Goal: Task Accomplishment & Management: Manage account settings

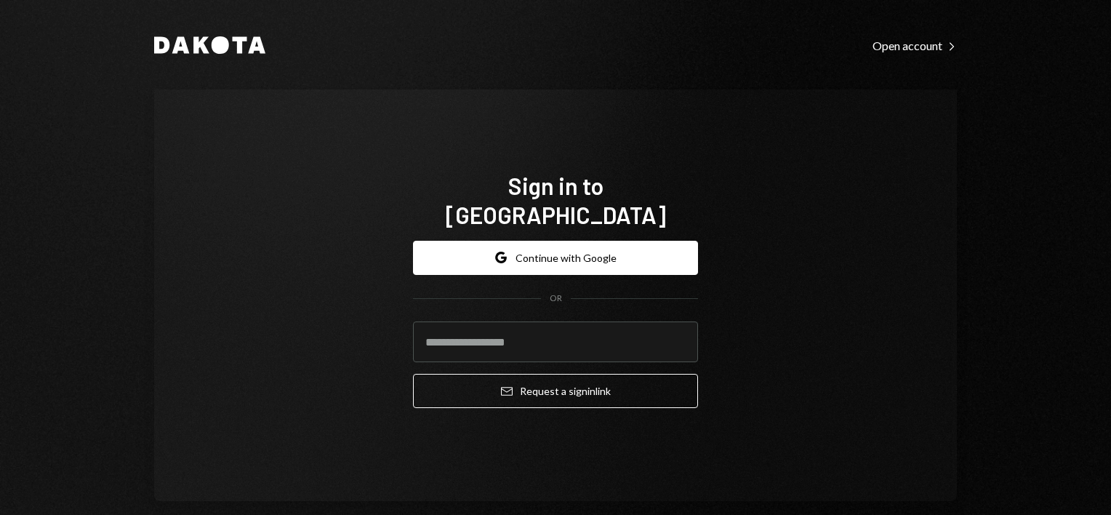
click at [791, 361] on div "Sign in to Dakota Google Continue with Google OR Email Request a sign in link" at bounding box center [555, 294] width 802 height 411
click at [528, 332] on input "email" at bounding box center [555, 341] width 285 height 41
type input "**********"
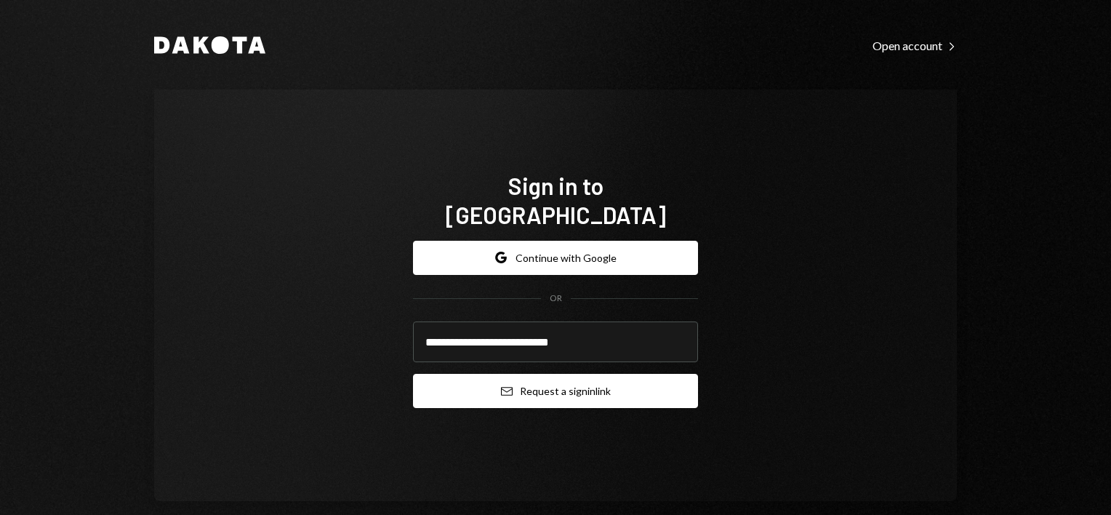
click at [573, 386] on button "Email Request a sign in link" at bounding box center [555, 391] width 285 height 34
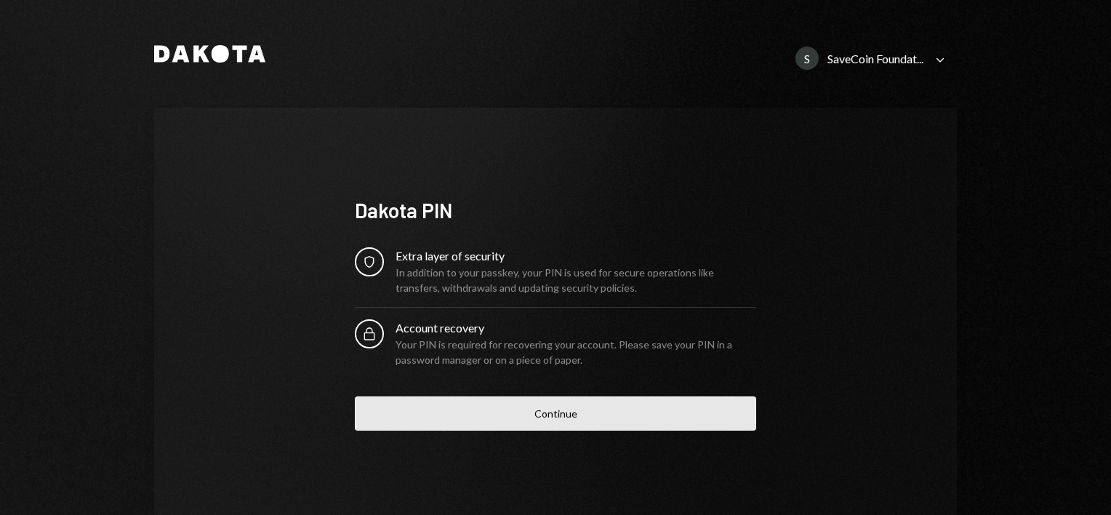
click at [573, 411] on button "Continue" at bounding box center [555, 413] width 401 height 34
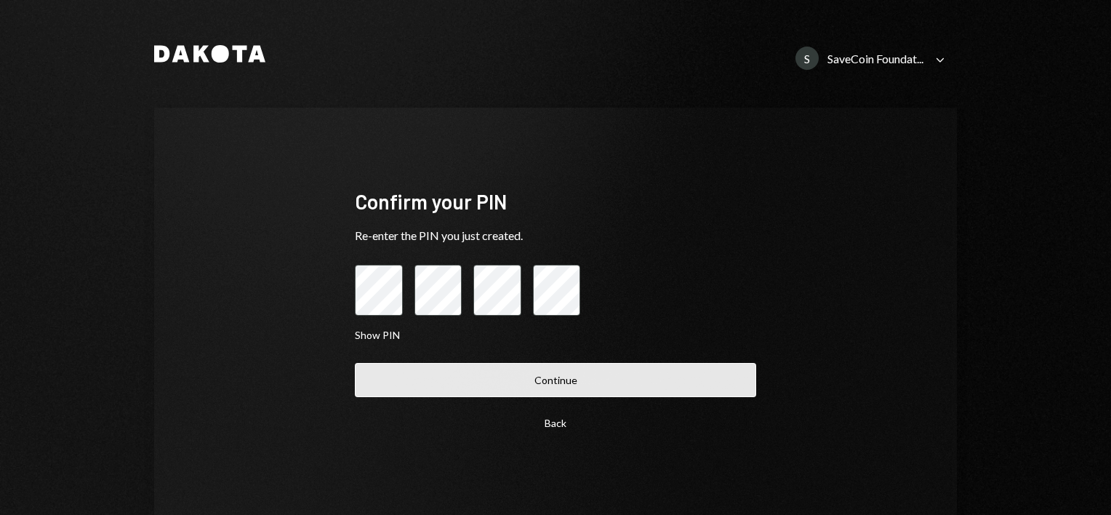
click at [564, 382] on button "Continue" at bounding box center [555, 380] width 401 height 34
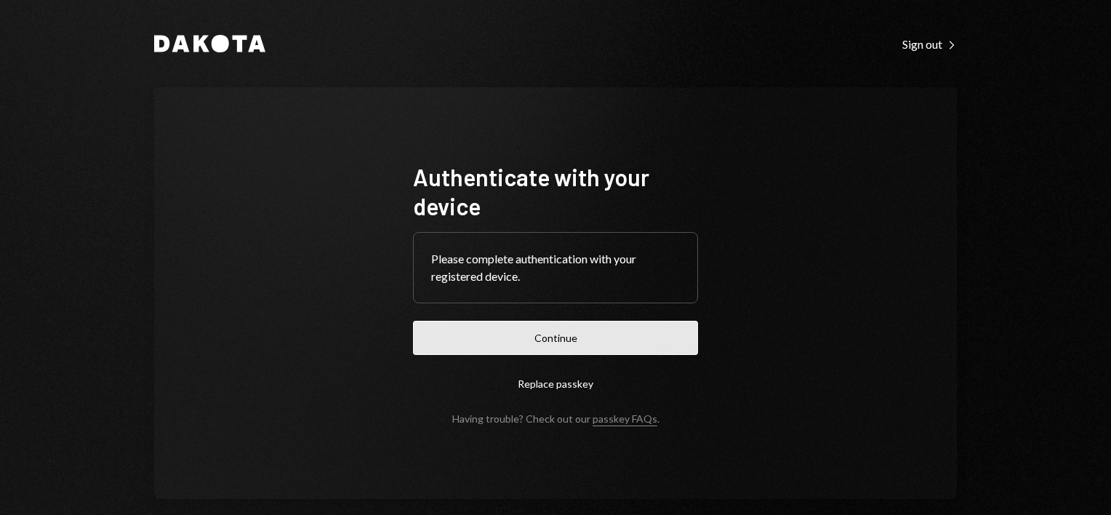
click at [551, 345] on button "Continue" at bounding box center [555, 338] width 285 height 34
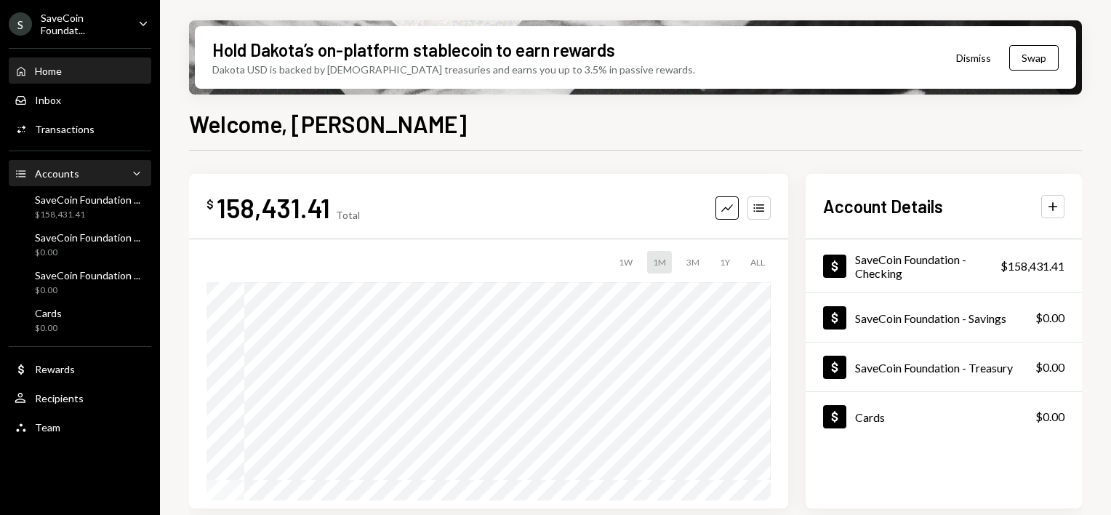
click at [113, 175] on div "Accounts Accounts Caret Down" at bounding box center [80, 174] width 131 height 16
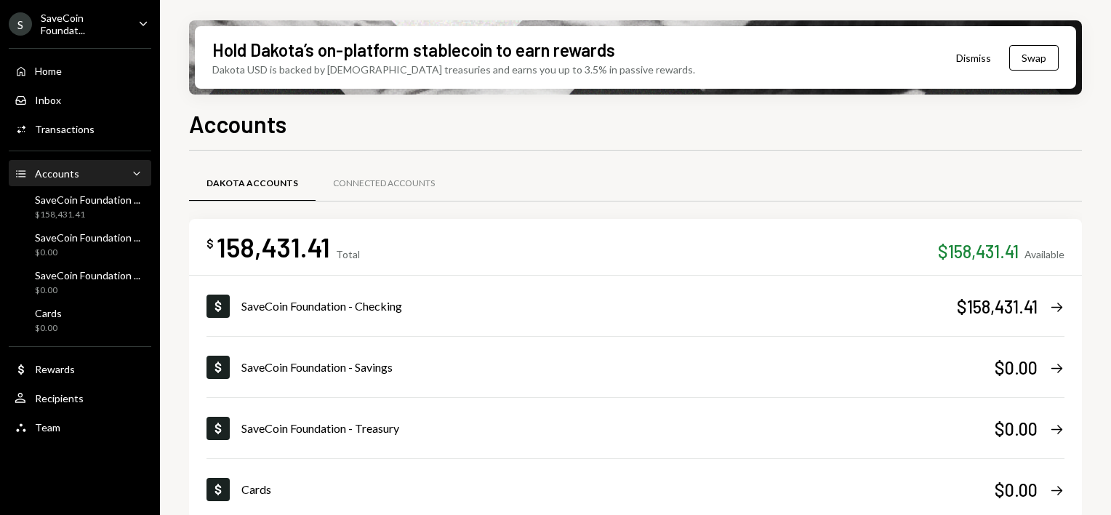
click at [88, 29] on div "SaveCoin Foundat..." at bounding box center [84, 24] width 86 height 25
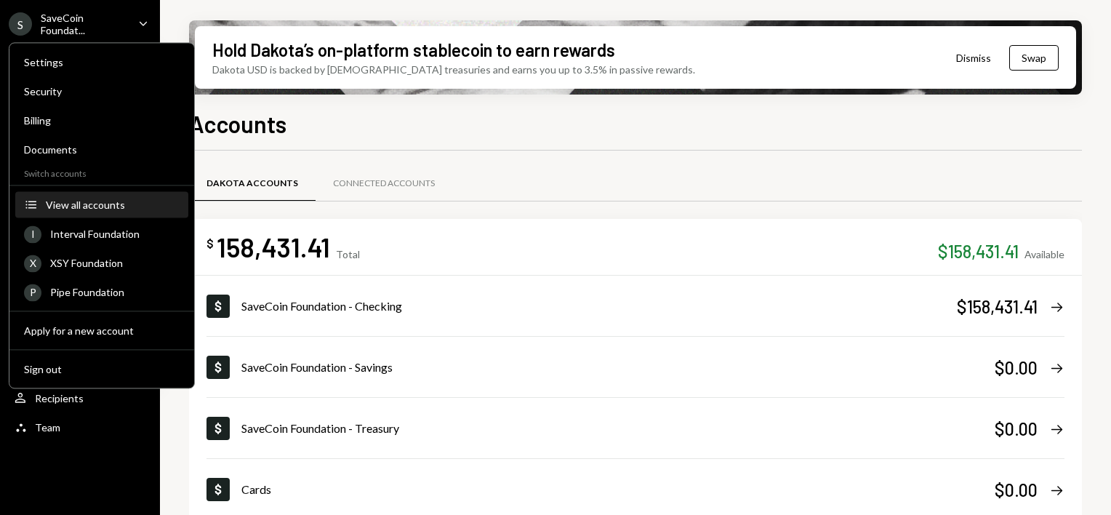
click at [92, 209] on div "View all accounts" at bounding box center [113, 204] width 134 height 12
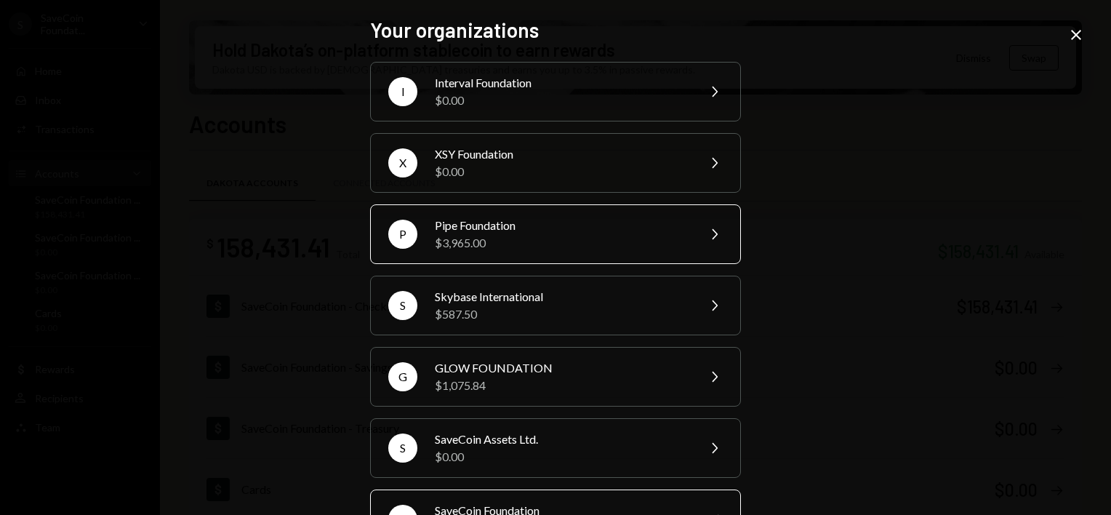
click at [488, 234] on div "$3,965.00" at bounding box center [561, 242] width 253 height 17
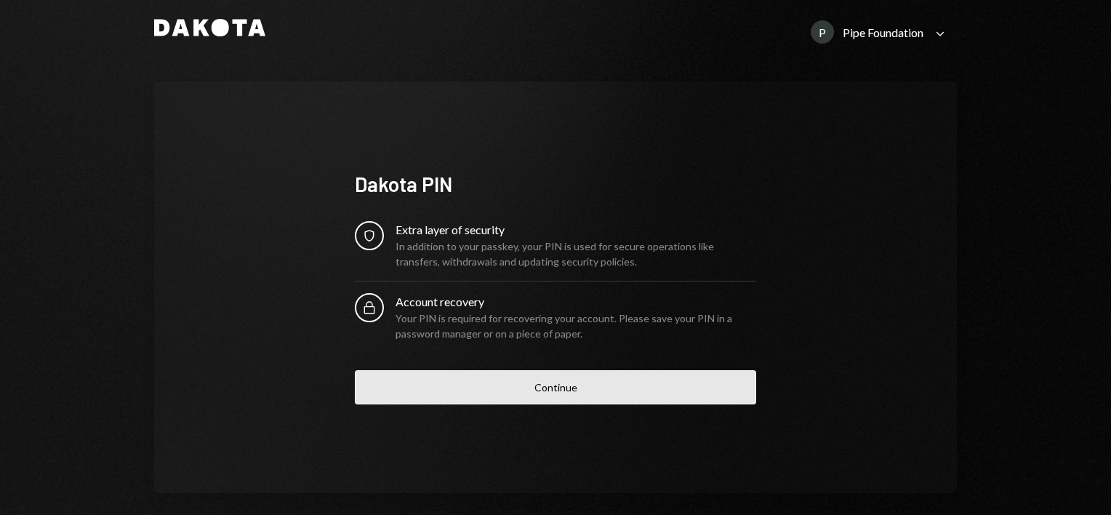
scroll to position [39, 0]
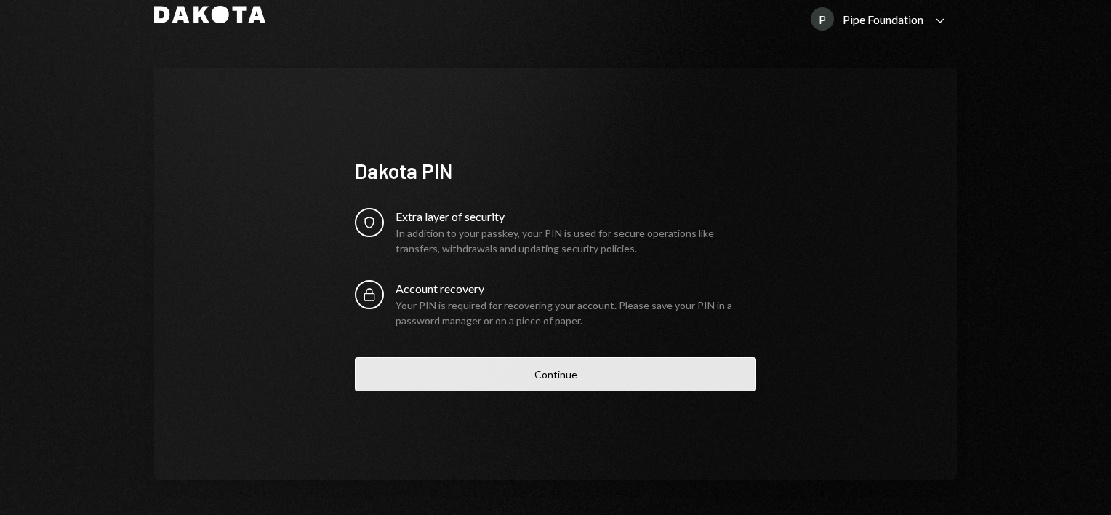
click at [554, 379] on button "Continue" at bounding box center [555, 374] width 401 height 34
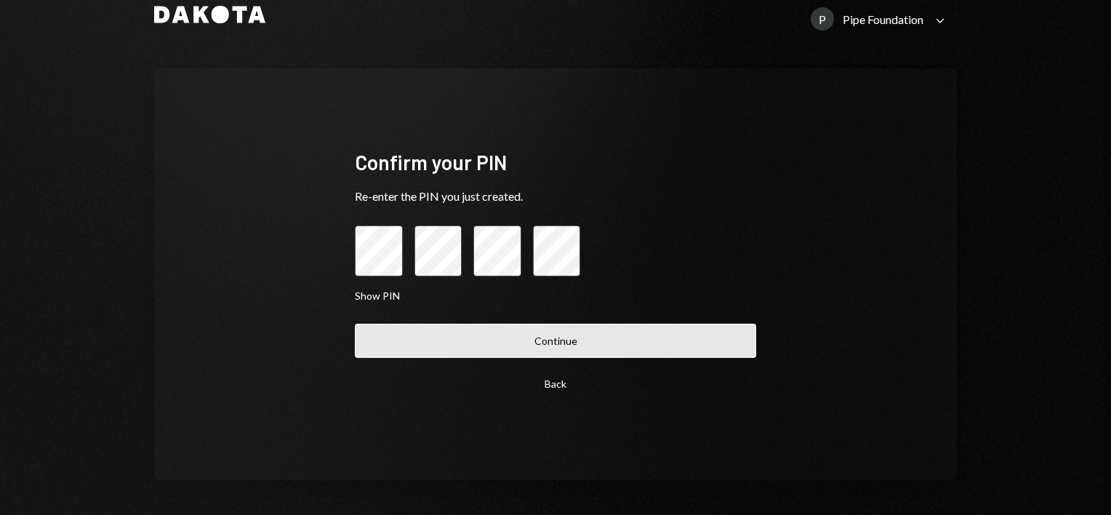
click at [538, 345] on button "Continue" at bounding box center [555, 340] width 401 height 34
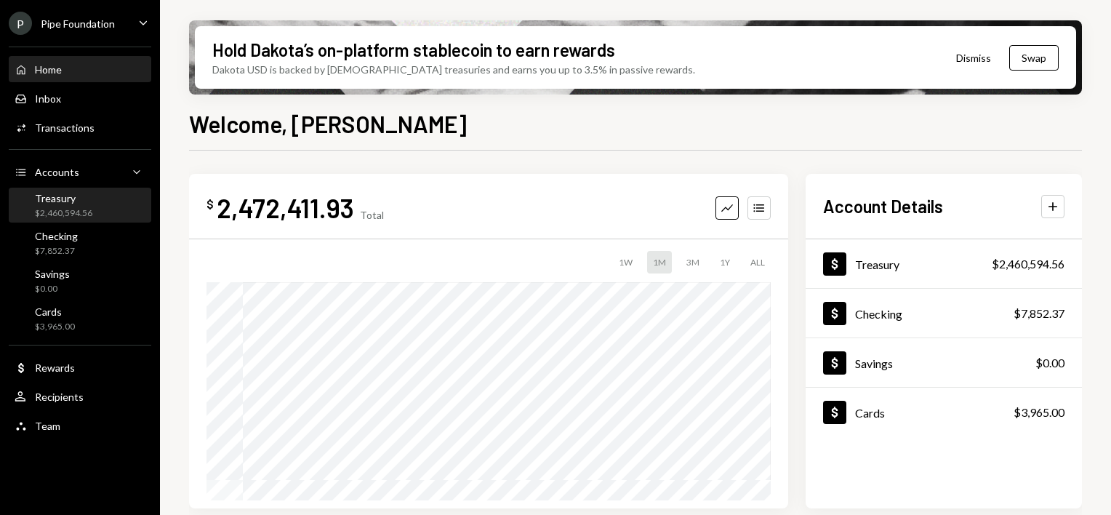
click at [100, 211] on div "Treasury $2,460,594.56" at bounding box center [80, 206] width 131 height 28
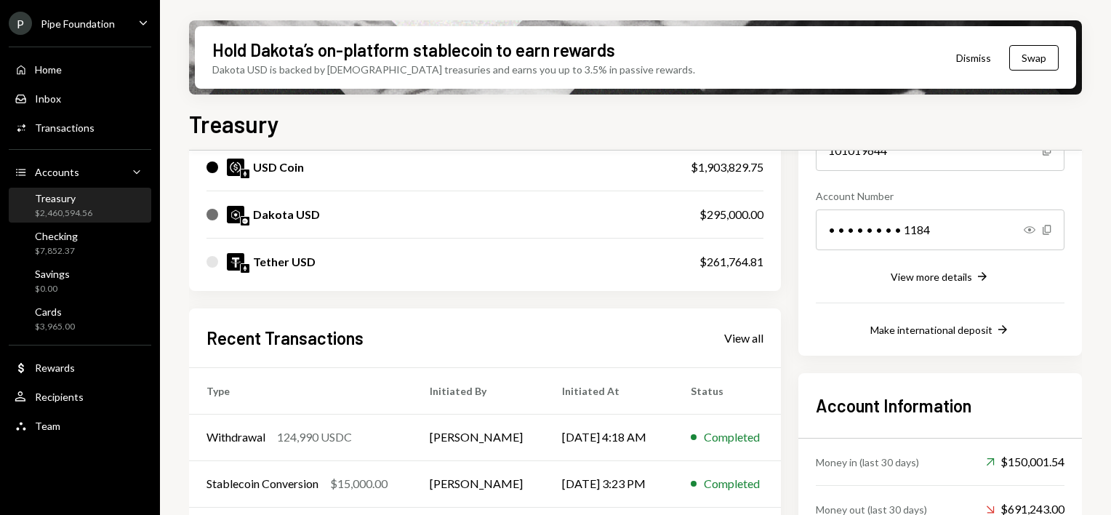
scroll to position [291, 0]
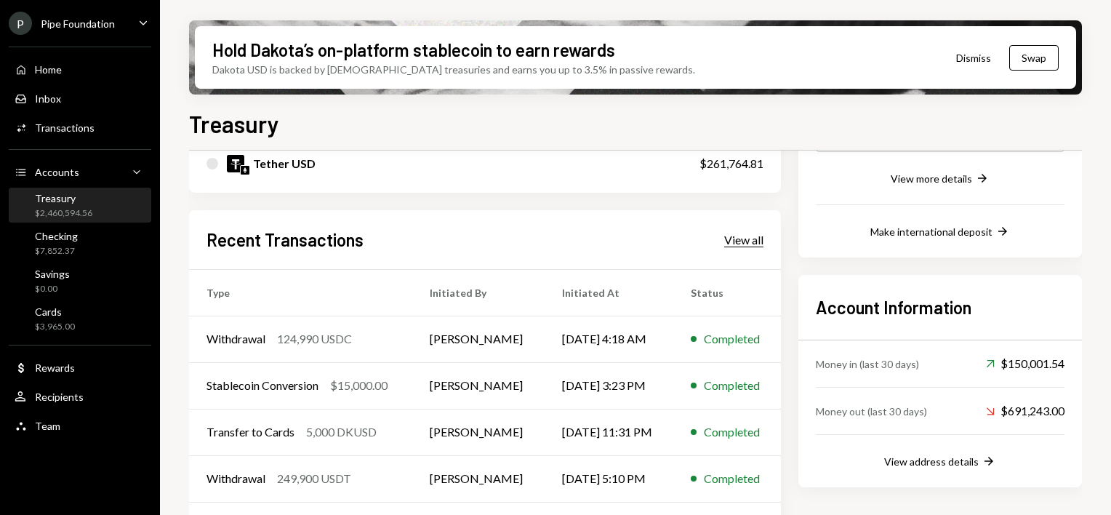
click at [738, 241] on div "View all" at bounding box center [743, 240] width 39 height 15
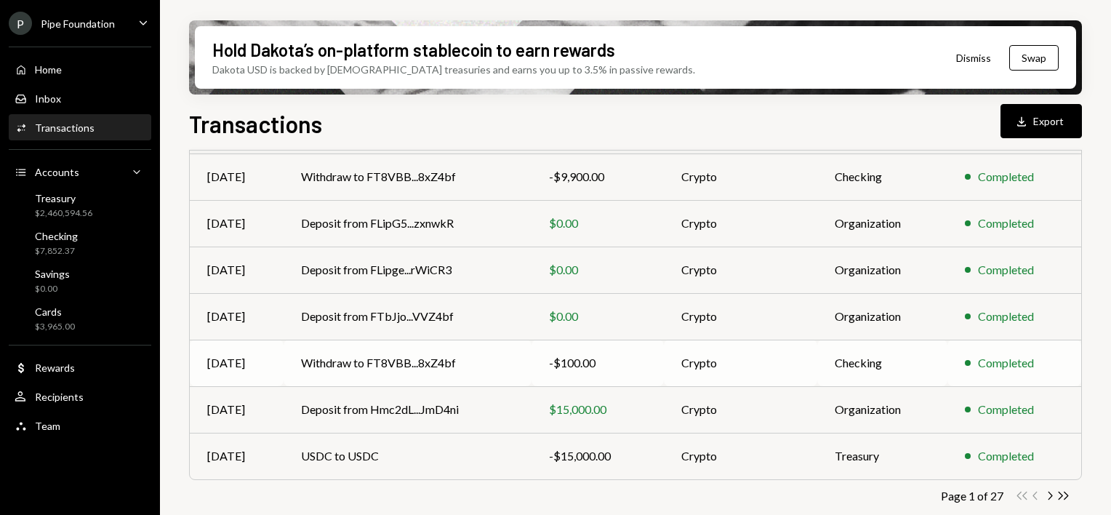
scroll to position [313, 0]
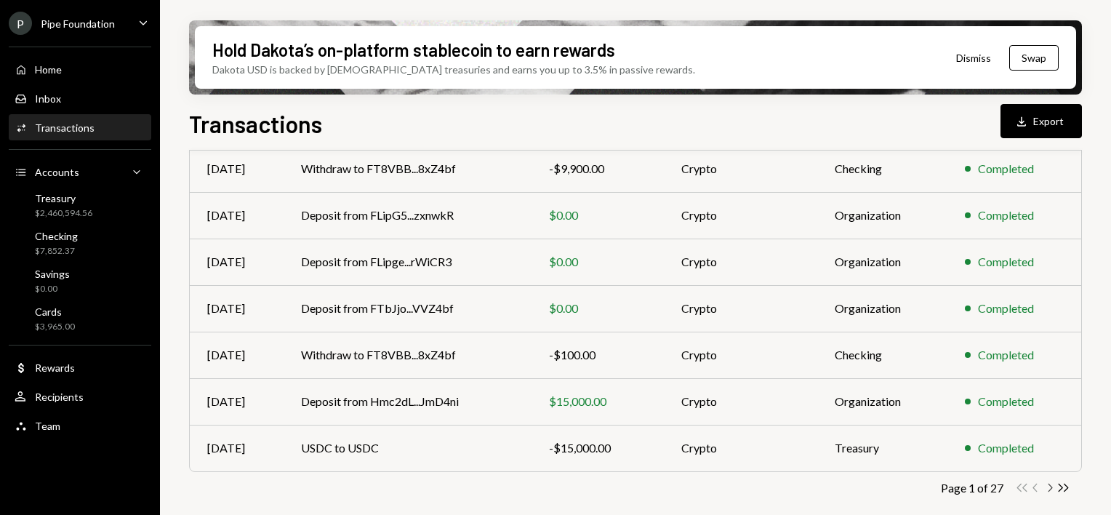
click at [1047, 488] on icon "Chevron Right" at bounding box center [1049, 487] width 14 height 14
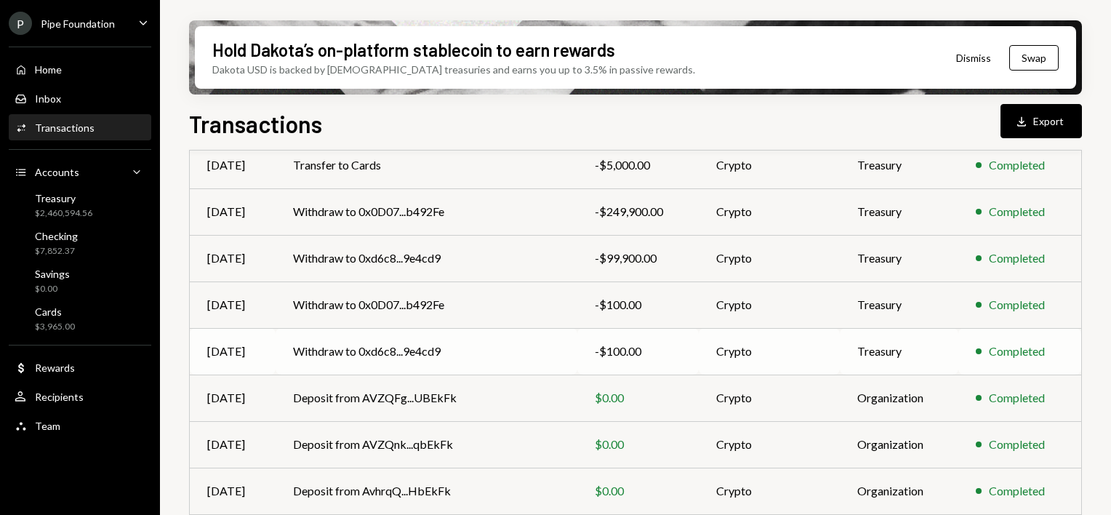
scroll to position [313, 0]
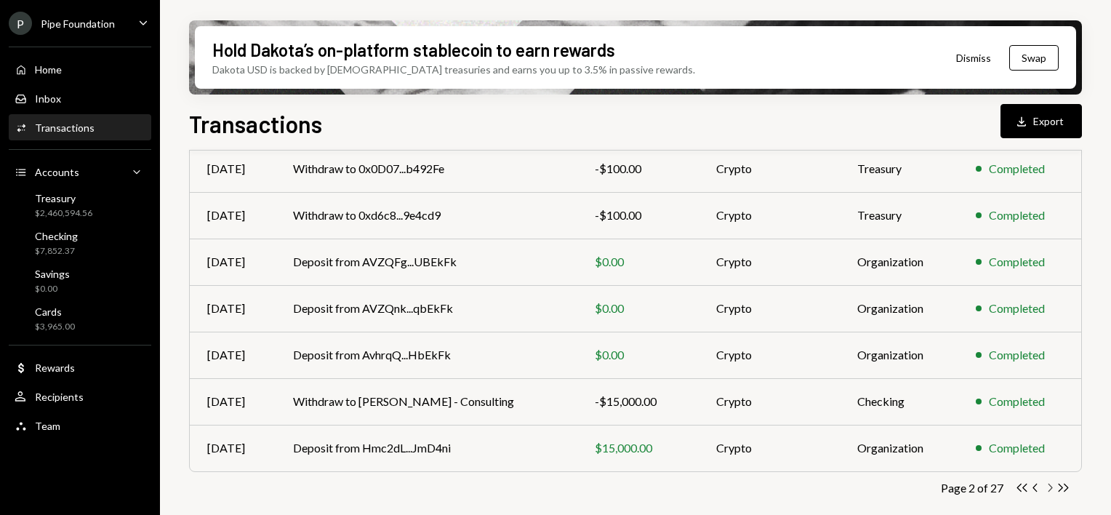
click at [1052, 488] on icon "Chevron Right" at bounding box center [1049, 487] width 14 height 14
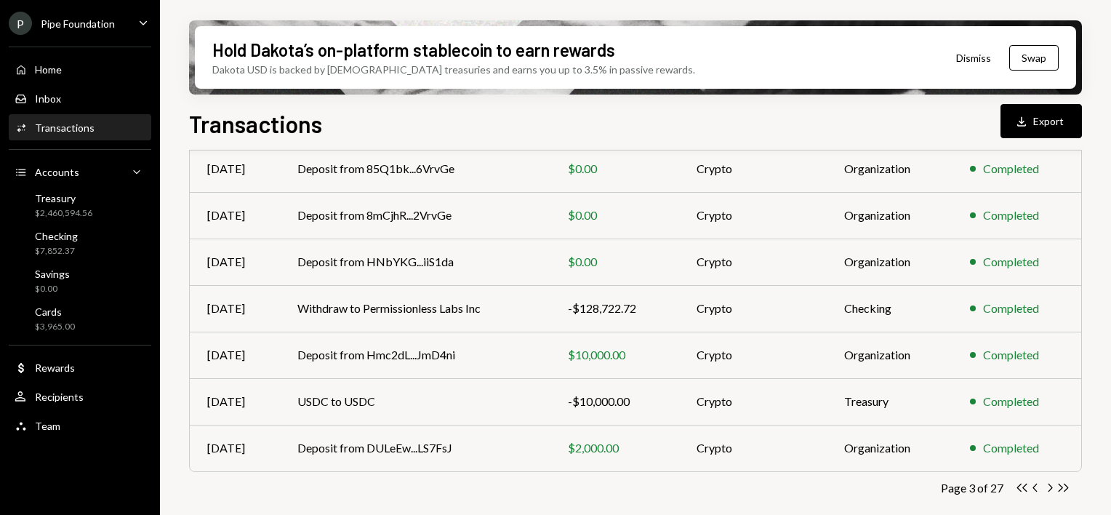
click at [1054, 496] on div "Transactions All Activity Action Chevron Down Status Chevron Down Account Chevr…" at bounding box center [635, 196] width 893 height 671
click at [1049, 488] on icon "Chevron Right" at bounding box center [1049, 487] width 14 height 14
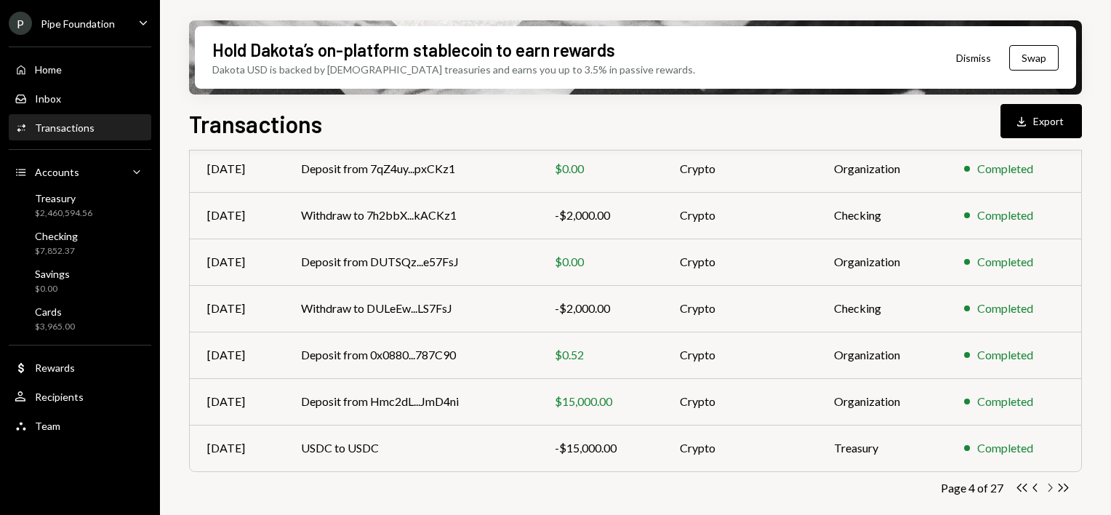
click at [1047, 484] on icon "Chevron Right" at bounding box center [1049, 487] width 14 height 14
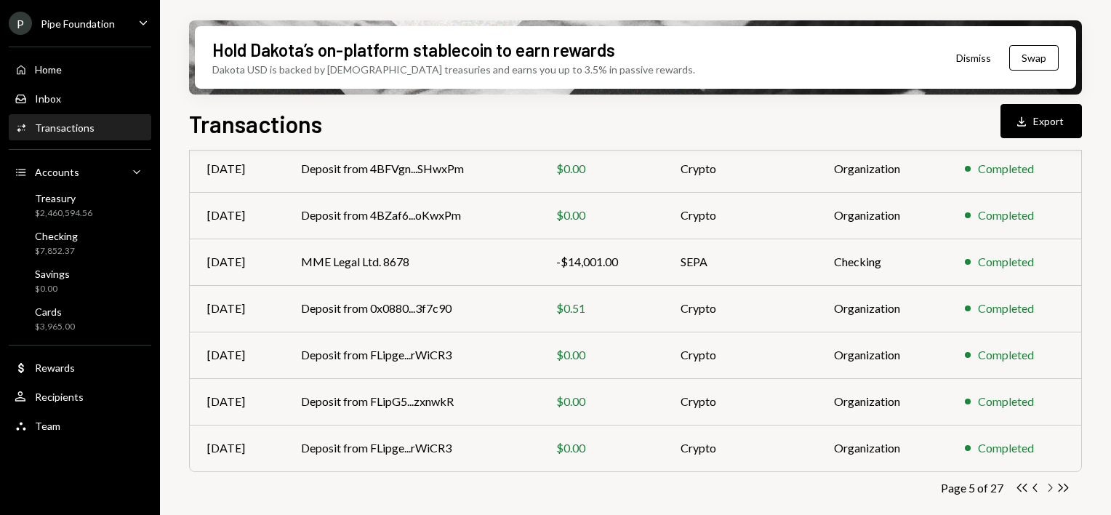
click at [1051, 486] on icon "button" at bounding box center [1050, 487] width 4 height 8
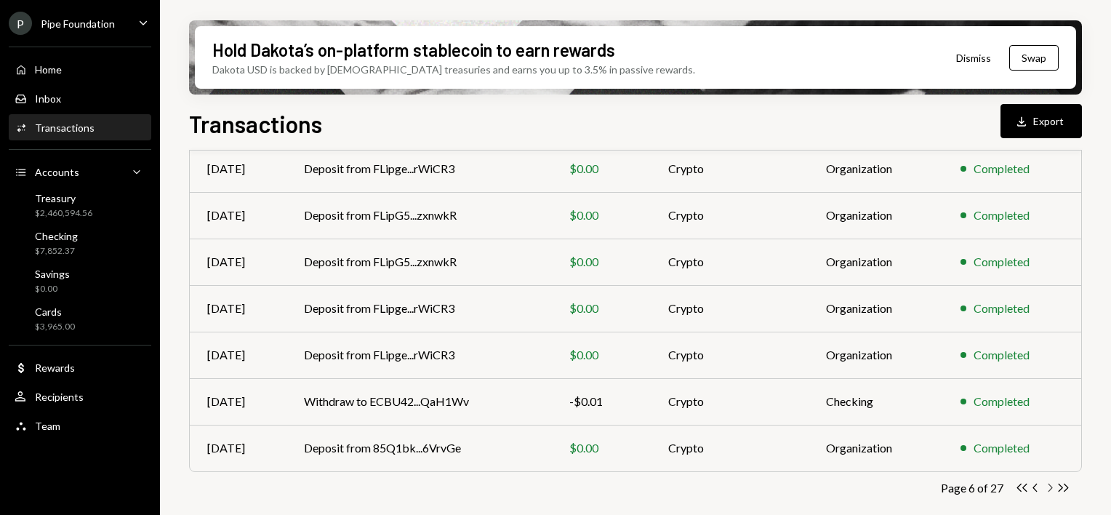
click at [1046, 486] on icon "Chevron Right" at bounding box center [1049, 487] width 14 height 14
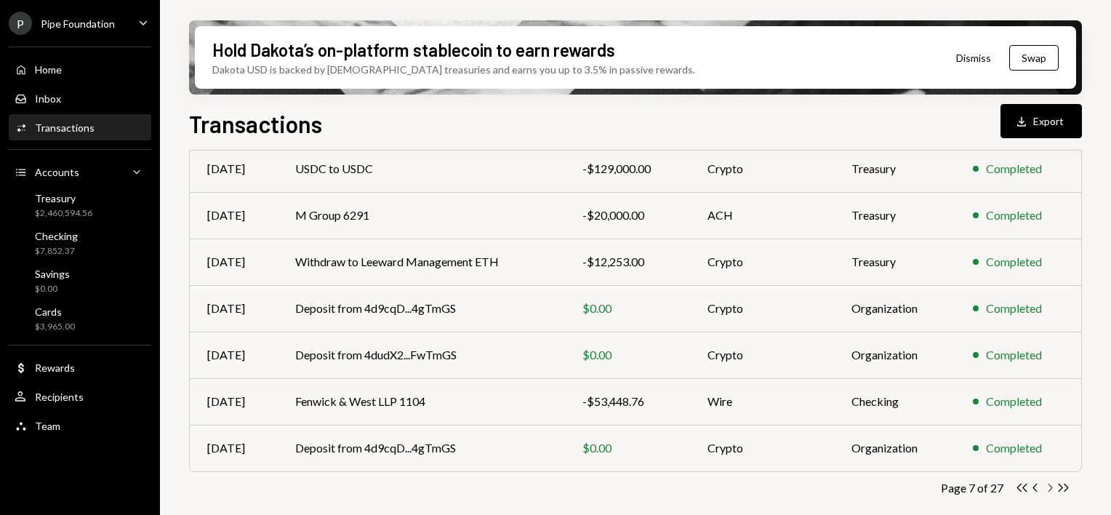
click at [1047, 488] on icon "Chevron Right" at bounding box center [1049, 487] width 14 height 14
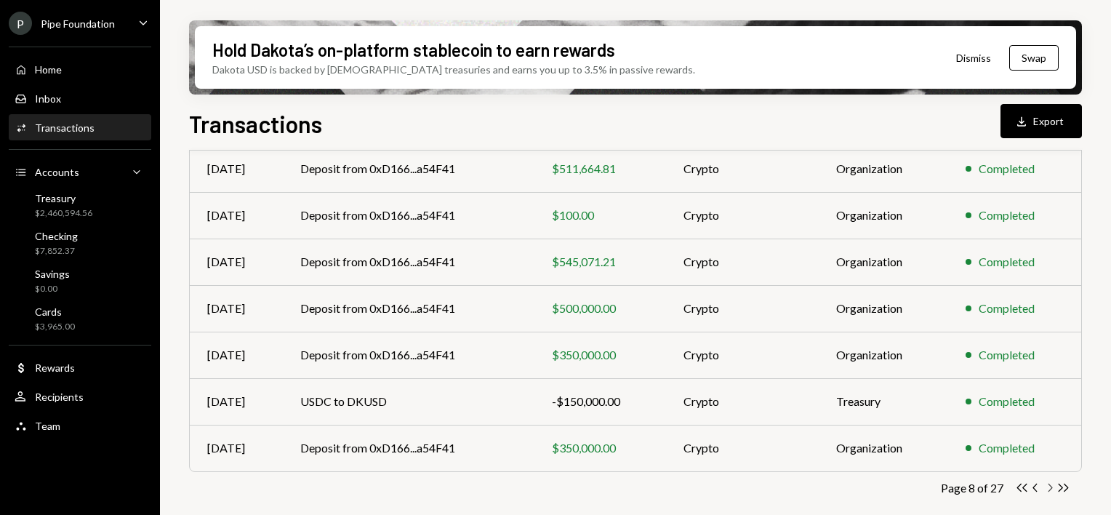
click at [1048, 488] on icon "Chevron Right" at bounding box center [1049, 487] width 14 height 14
click at [1047, 483] on icon "Chevron Right" at bounding box center [1049, 487] width 14 height 14
click at [1047, 486] on icon "Chevron Right" at bounding box center [1049, 487] width 14 height 14
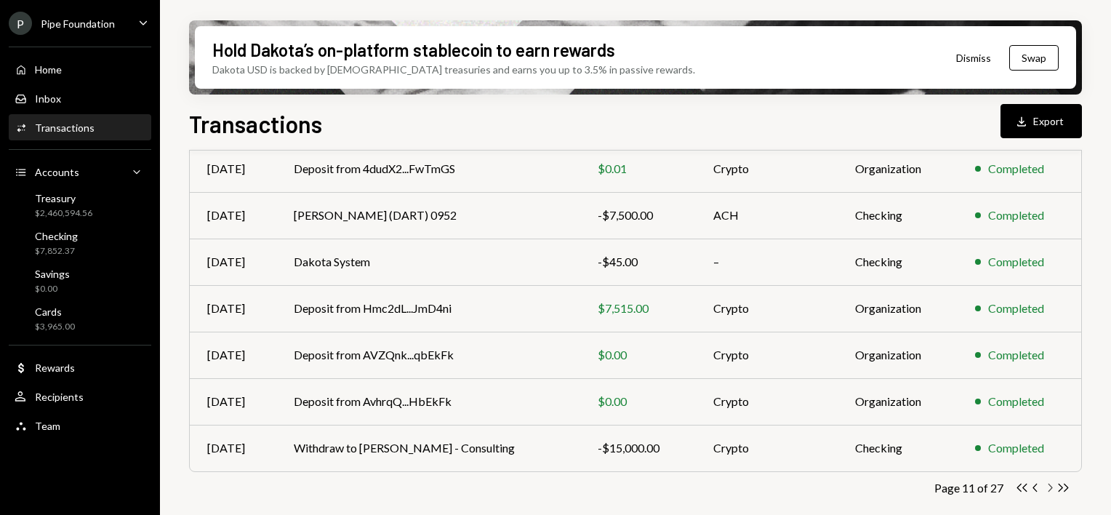
click at [1047, 486] on icon "Chevron Right" at bounding box center [1049, 487] width 14 height 14
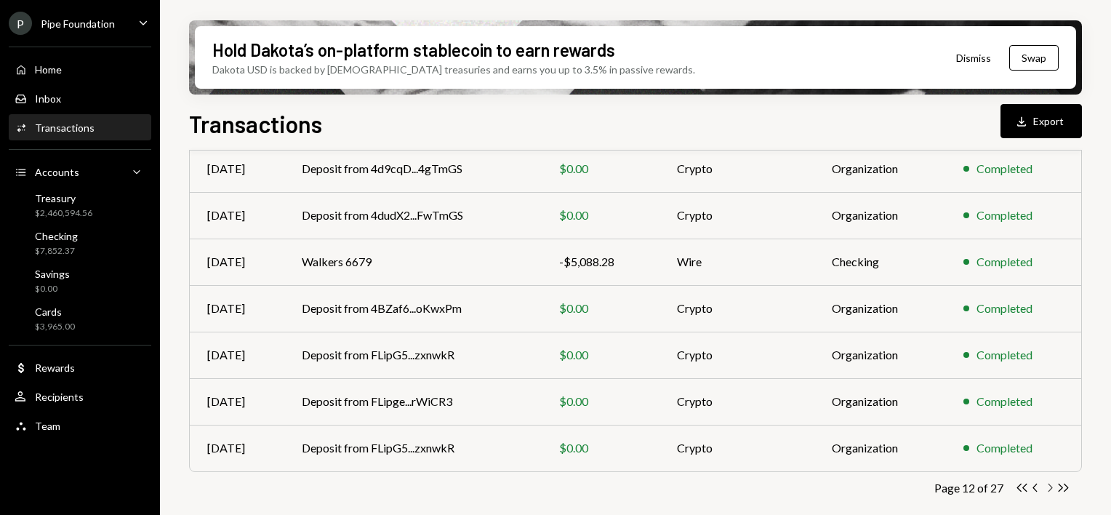
click at [1047, 482] on icon "Chevron Right" at bounding box center [1049, 487] width 14 height 14
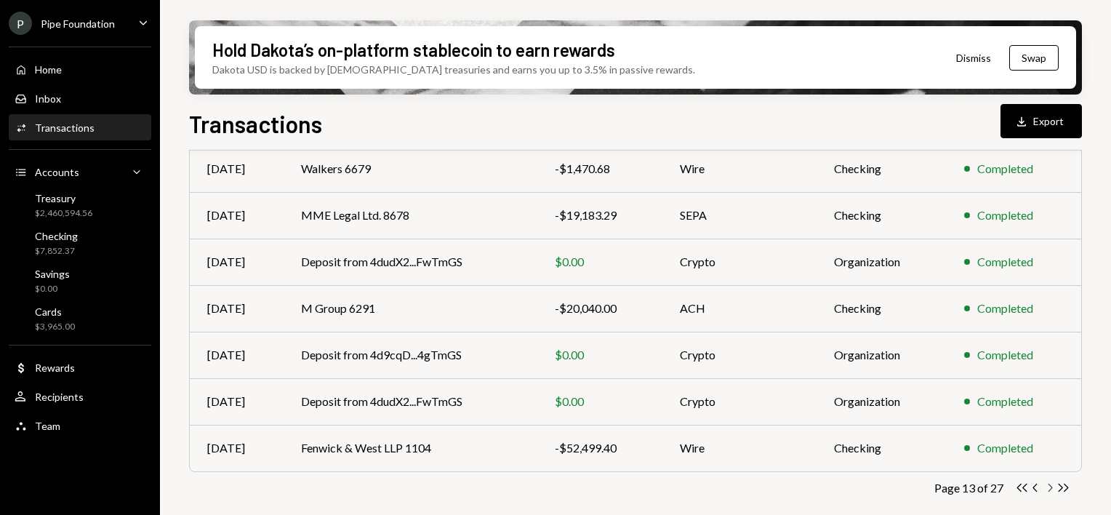
click at [1049, 486] on icon "Chevron Right" at bounding box center [1049, 487] width 14 height 14
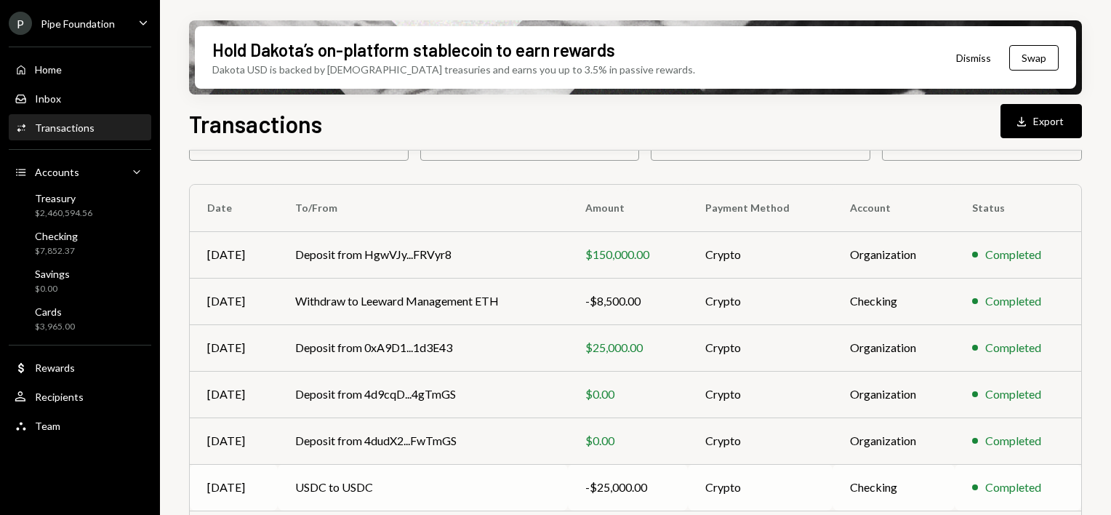
scroll to position [0, 0]
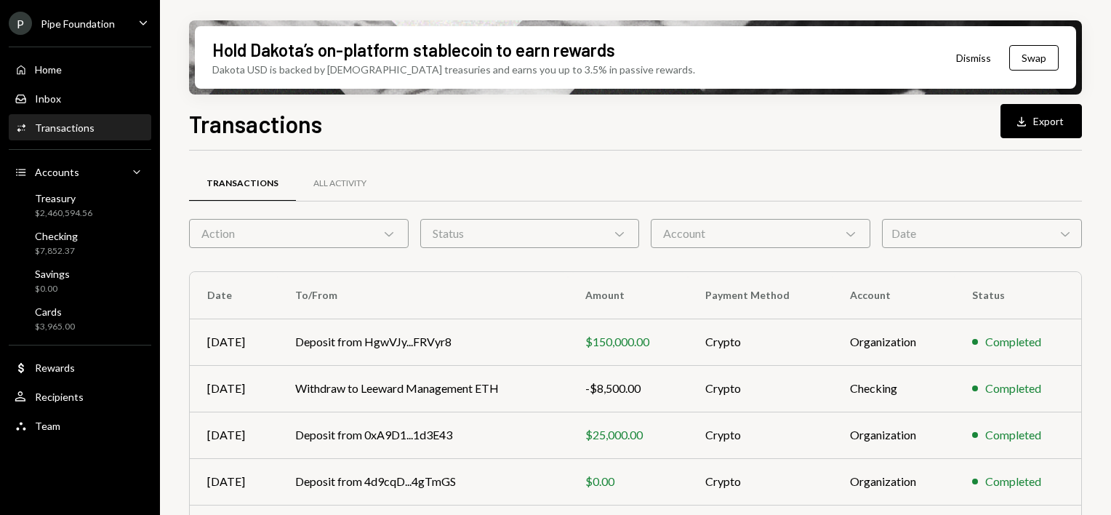
click at [393, 238] on icon "Chevron Down" at bounding box center [389, 233] width 15 height 15
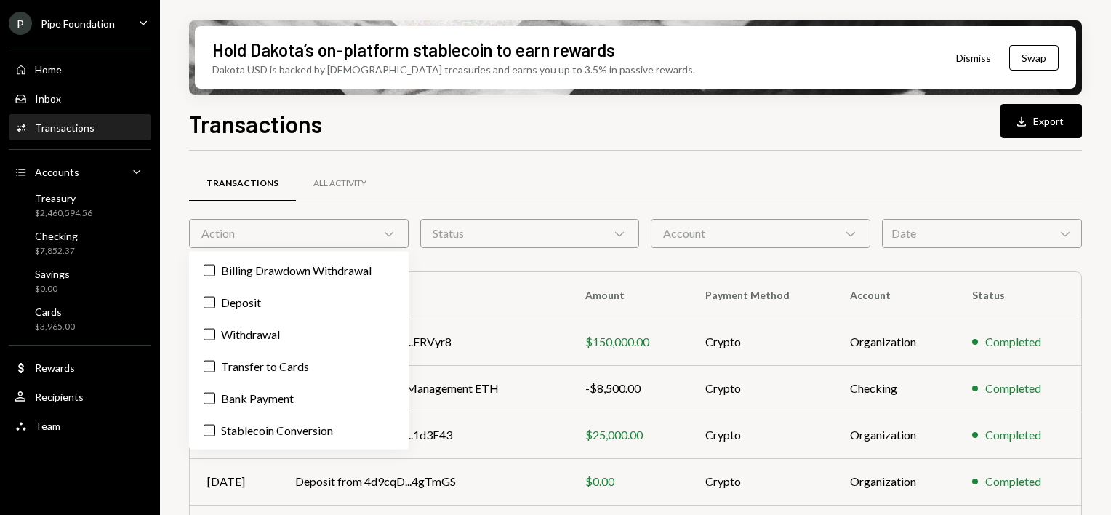
click at [393, 238] on icon "Chevron Down" at bounding box center [389, 233] width 15 height 15
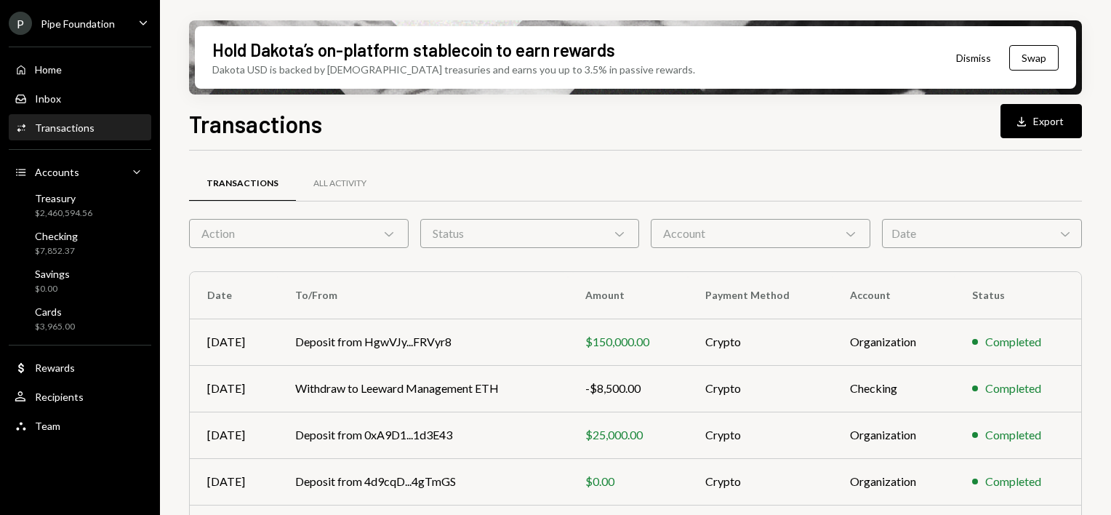
click at [948, 230] on div "Date Chevron Down" at bounding box center [982, 233] width 200 height 29
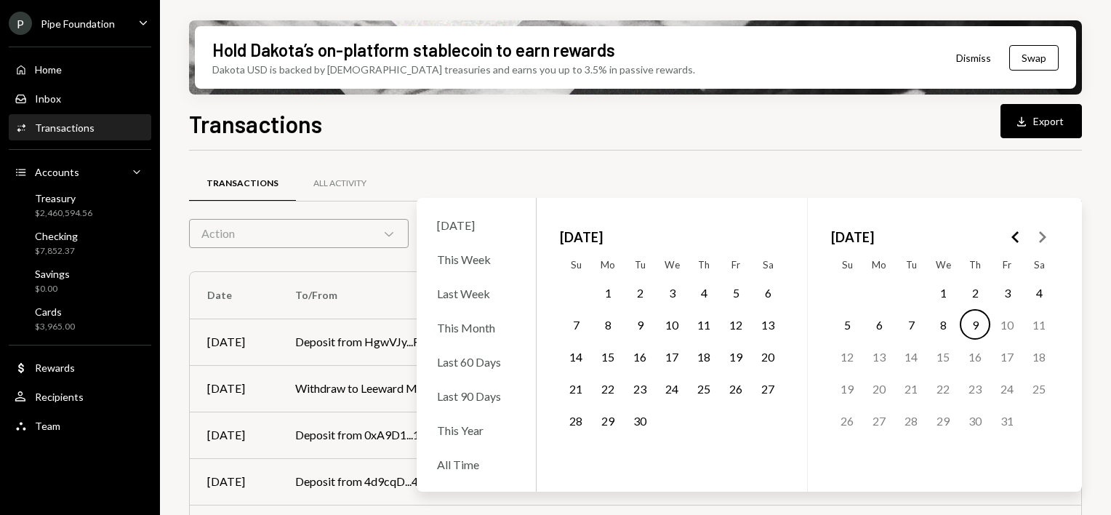
click at [728, 137] on div "Transactions Download Export" at bounding box center [635, 122] width 893 height 32
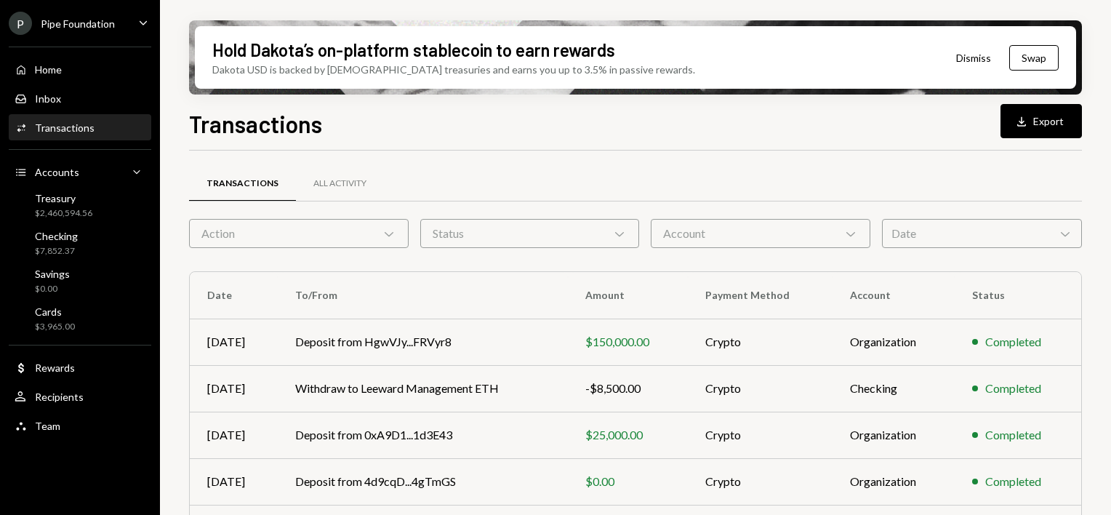
click at [936, 237] on div "Date Chevron Down" at bounding box center [982, 233] width 200 height 29
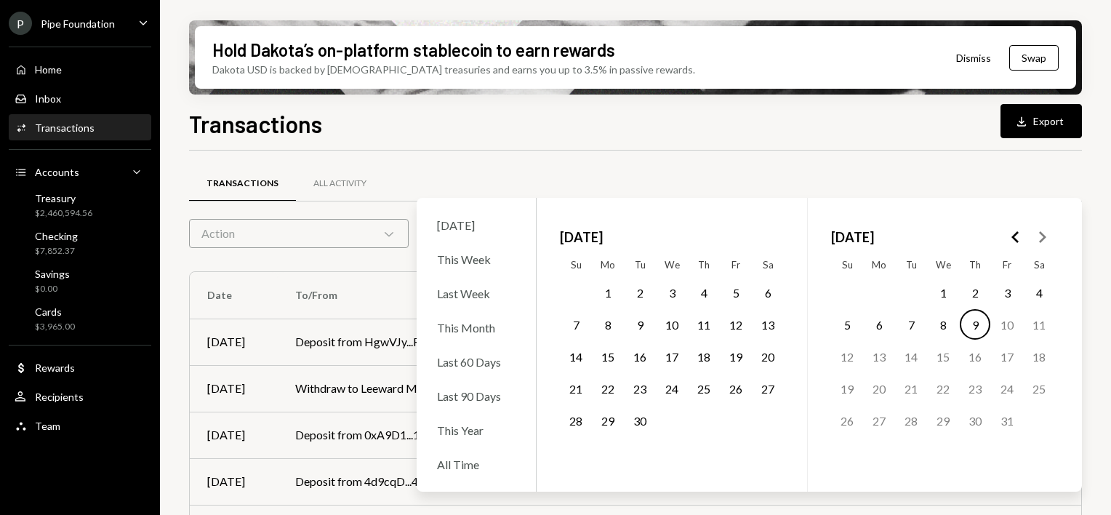
click at [939, 286] on button "1" at bounding box center [942, 292] width 31 height 31
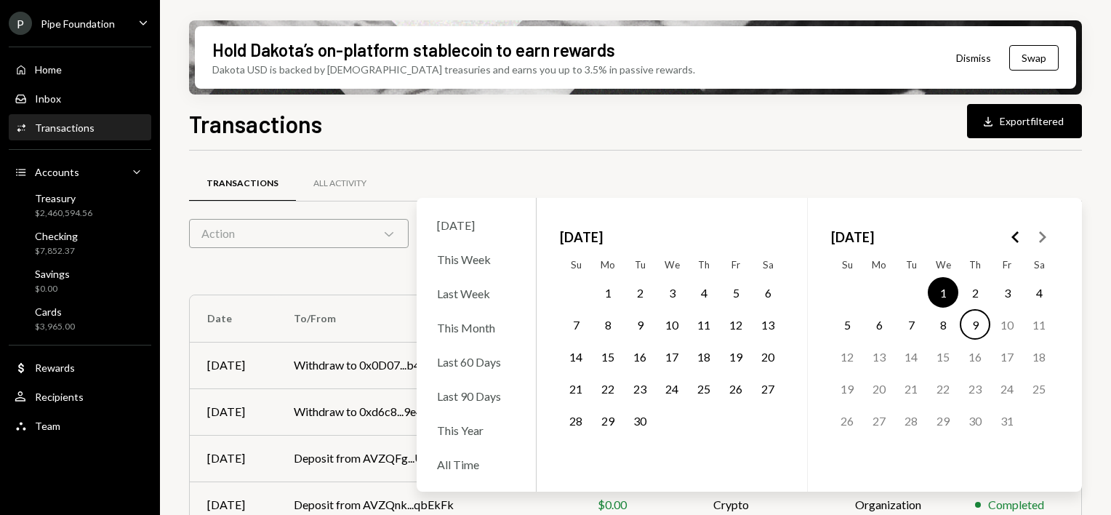
click at [977, 326] on button "9" at bounding box center [974, 324] width 31 height 31
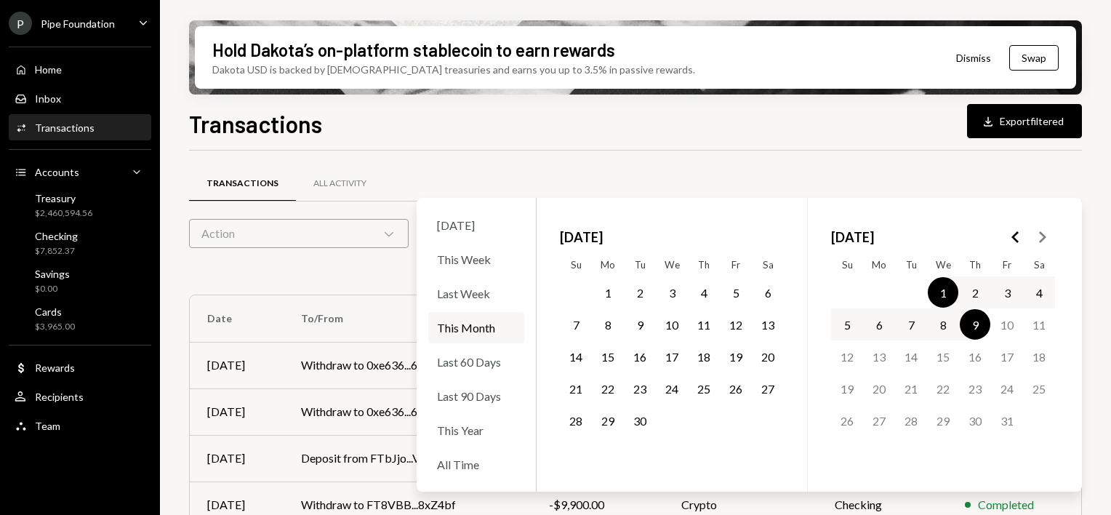
click at [802, 140] on div "Transactions Download Export filtered Transactions All Activity Action Chevron …" at bounding box center [635, 353] width 893 height 494
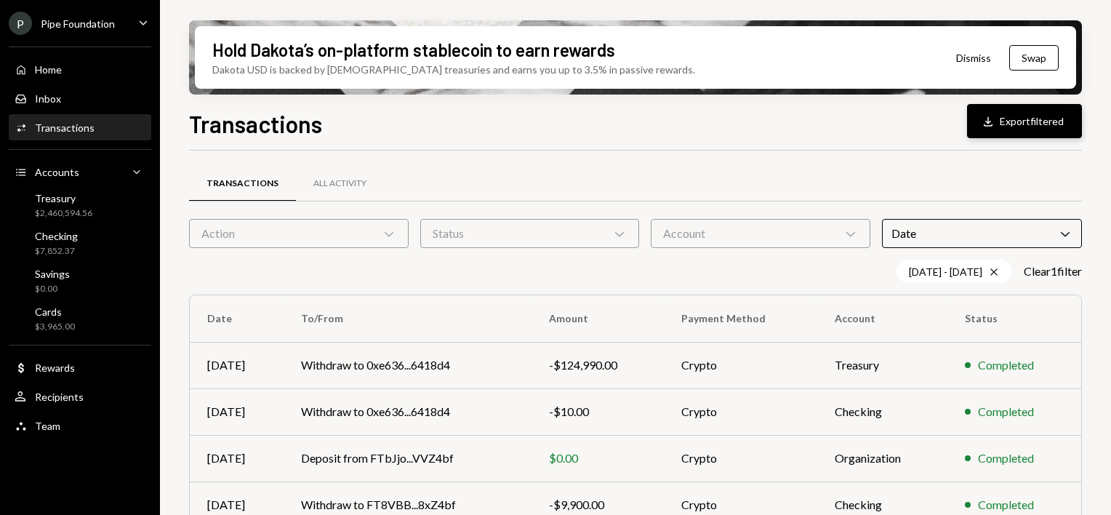
click at [1019, 121] on button "Download Export filtered" at bounding box center [1024, 121] width 115 height 34
click at [664, 284] on div "Transactions All Activity Action Chevron Down Status Chevron Down Account Chevr…" at bounding box center [635, 521] width 893 height 694
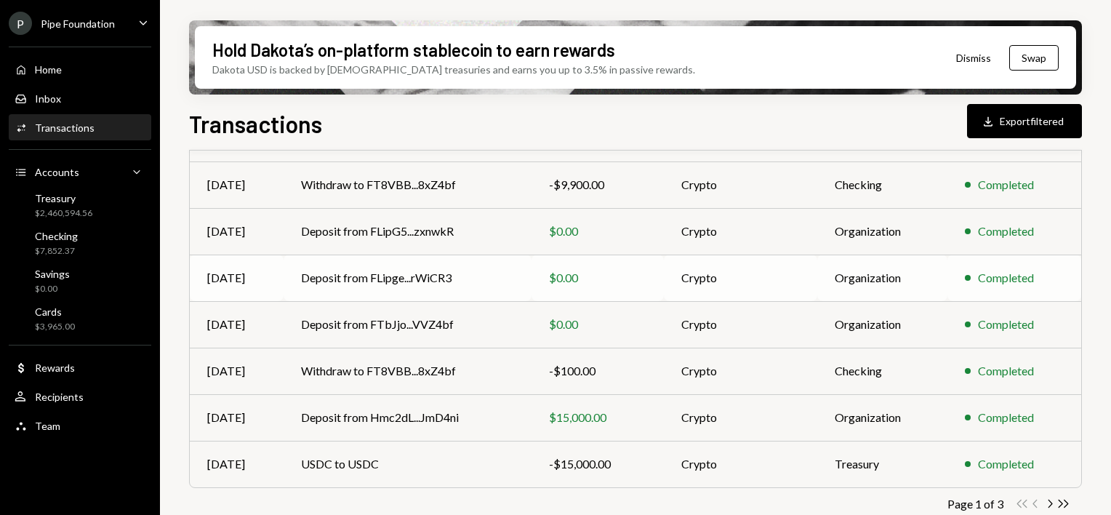
scroll to position [336, 0]
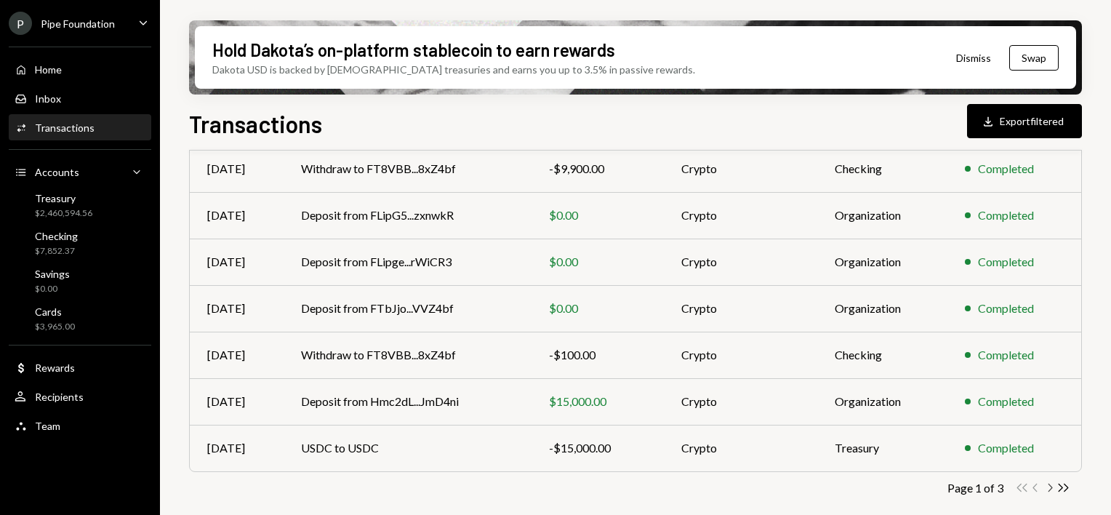
click at [1047, 486] on icon "Chevron Right" at bounding box center [1049, 487] width 14 height 14
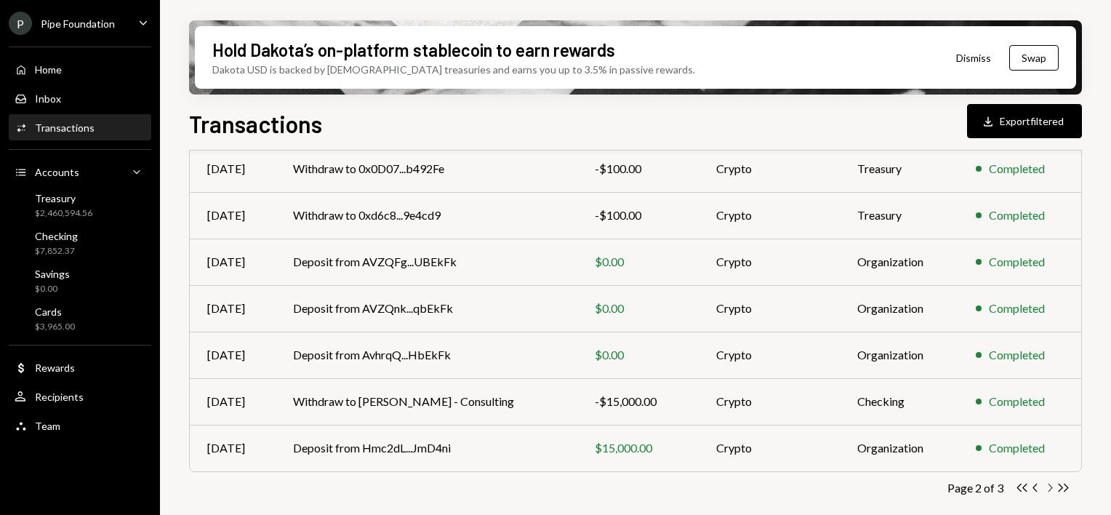
click at [1051, 486] on icon "button" at bounding box center [1050, 487] width 4 height 8
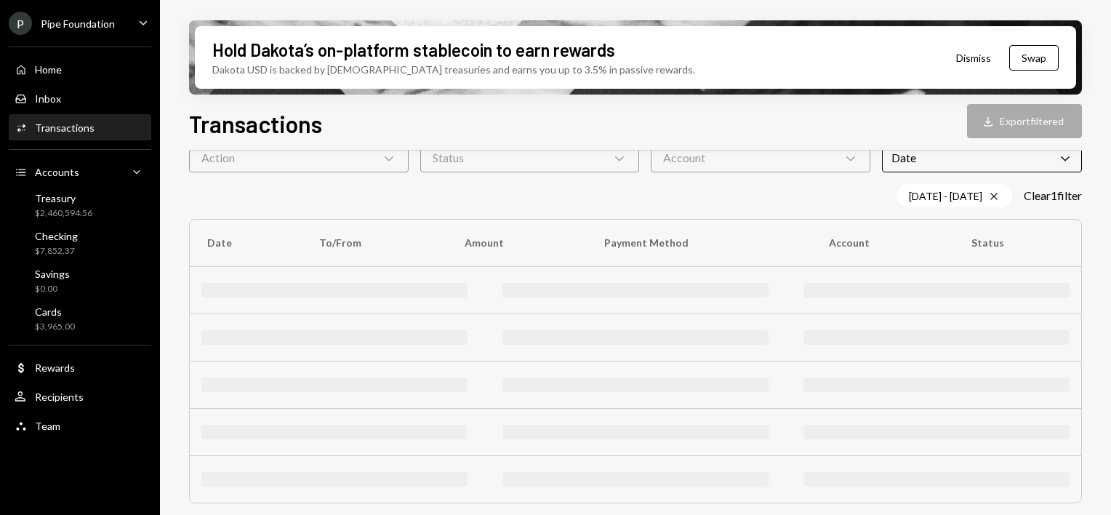
scroll to position [0, 0]
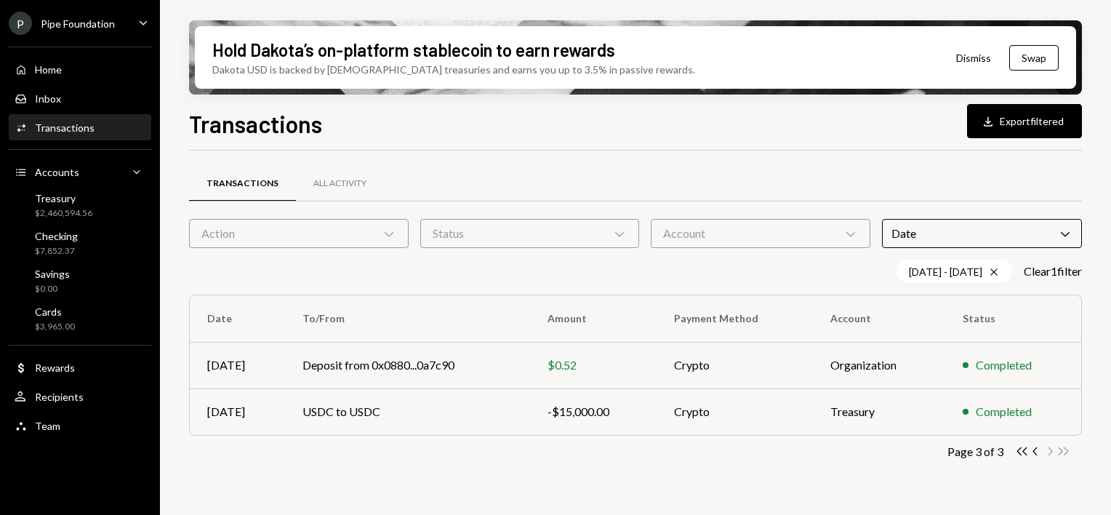
click at [1010, 94] on div "Hold Dakota’s on-platform stablecoin to earn rewards Dakota USD is backed by U.…" at bounding box center [635, 57] width 893 height 74
click at [1018, 117] on button "Download Export filtered" at bounding box center [1024, 121] width 115 height 34
click at [631, 129] on div "Transactions Download Export filtered" at bounding box center [635, 122] width 893 height 32
click at [1021, 454] on icon "Double Arrow Left" at bounding box center [1022, 451] width 14 height 14
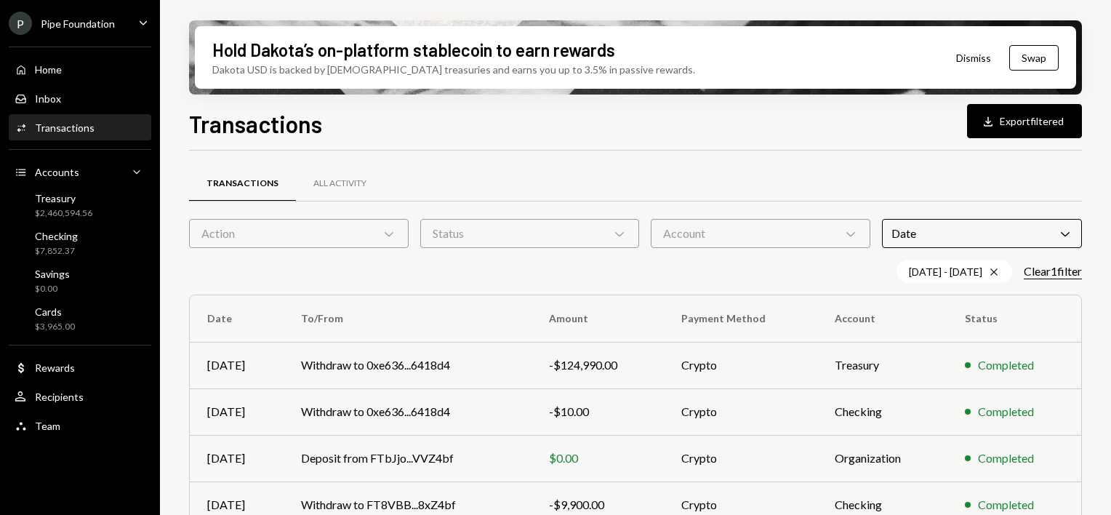
click at [1058, 270] on button "Clear 1 filter" at bounding box center [1052, 271] width 58 height 15
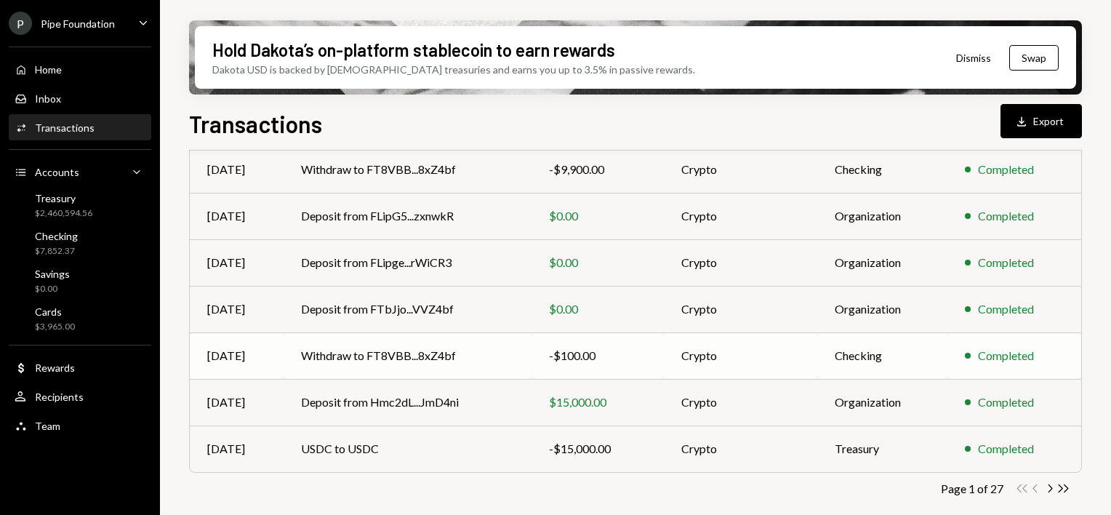
scroll to position [313, 0]
click at [1048, 487] on icon "Chevron Right" at bounding box center [1049, 487] width 14 height 14
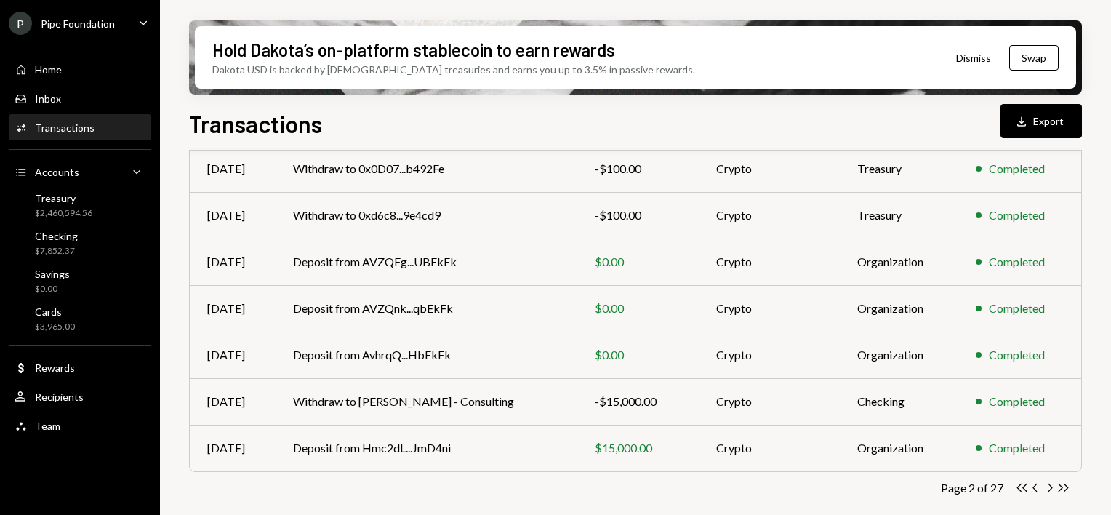
click at [1047, 488] on icon "Chevron Right" at bounding box center [1049, 487] width 14 height 14
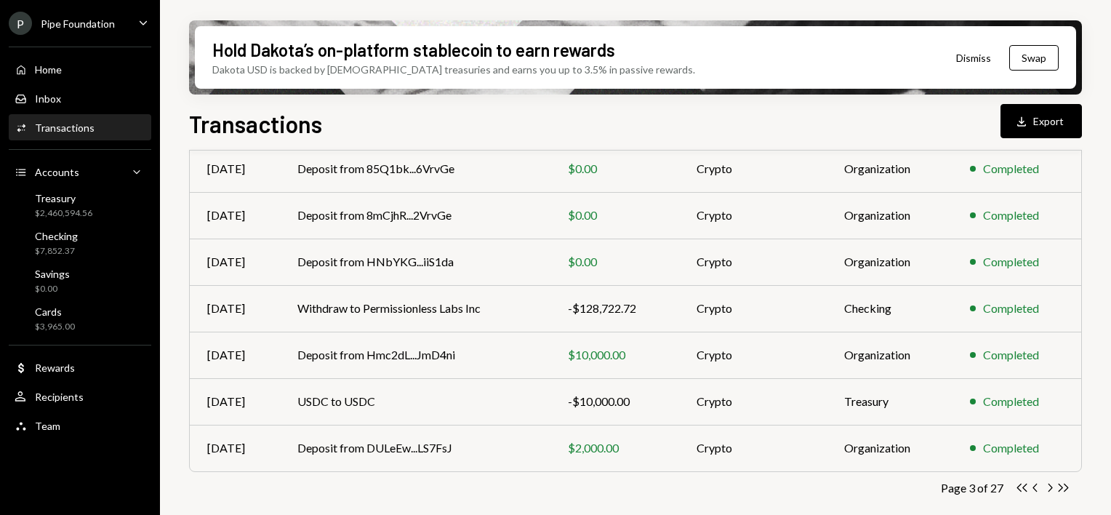
click at [1047, 488] on icon "Chevron Right" at bounding box center [1049, 487] width 14 height 14
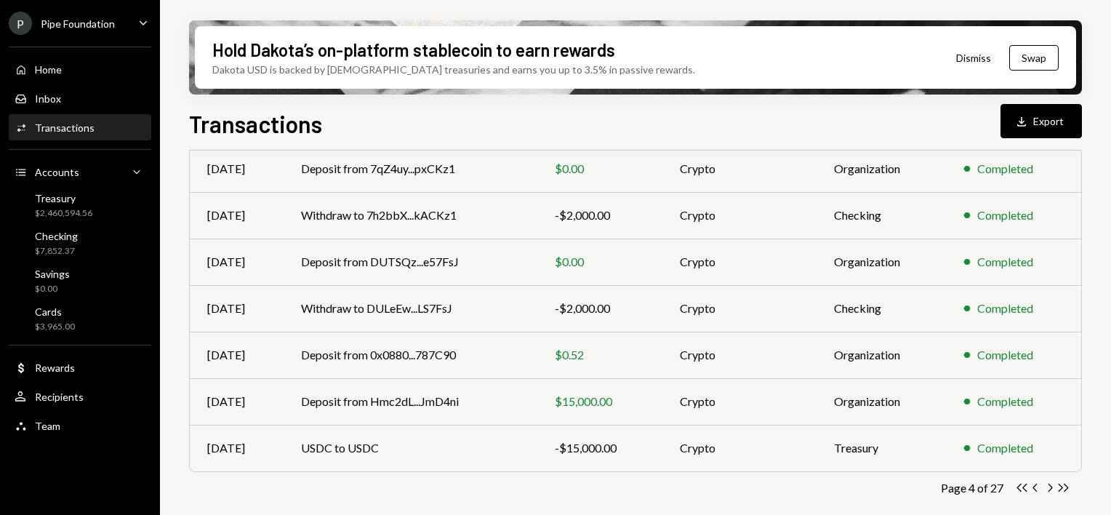
click at [1047, 488] on icon "Chevron Right" at bounding box center [1049, 487] width 14 height 14
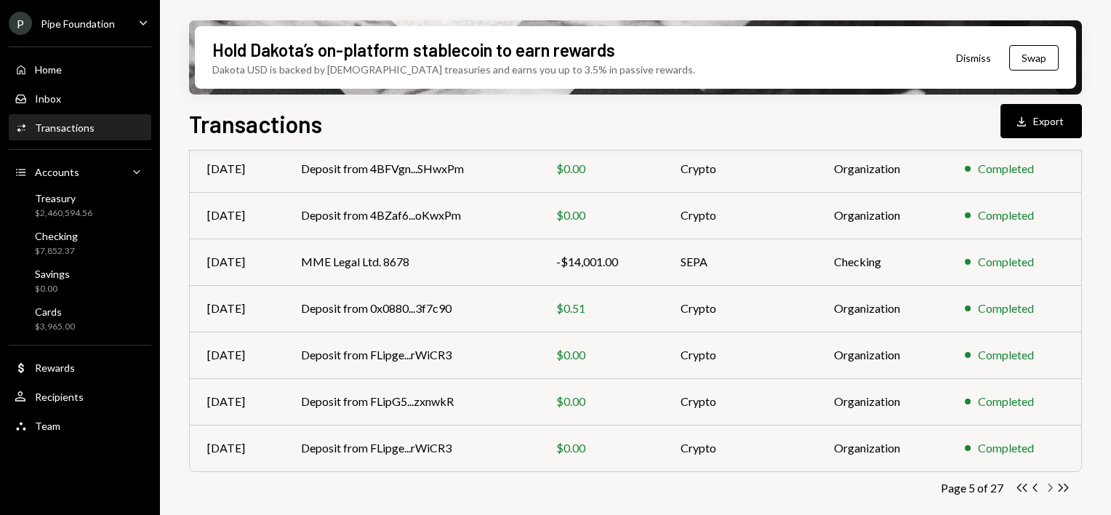
click at [1047, 492] on icon "Chevron Right" at bounding box center [1049, 487] width 14 height 14
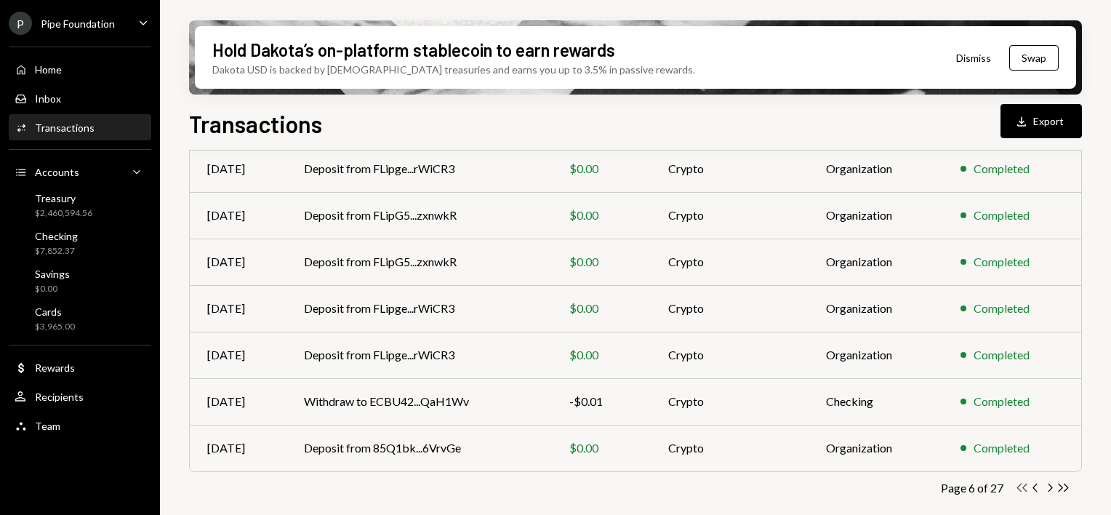
click at [1021, 488] on icon "Double Arrow Left" at bounding box center [1022, 487] width 14 height 14
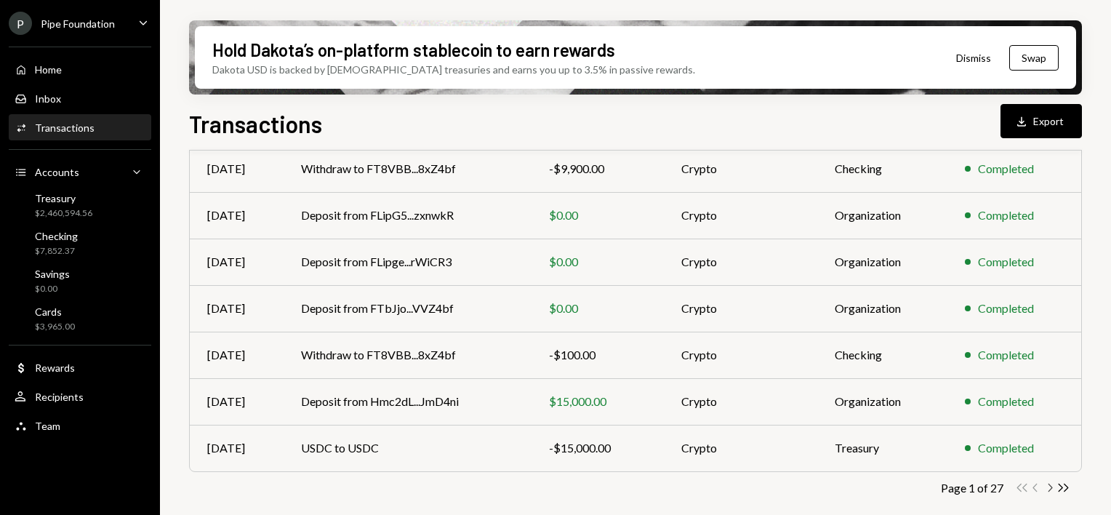
click at [1051, 486] on icon "Chevron Right" at bounding box center [1049, 487] width 14 height 14
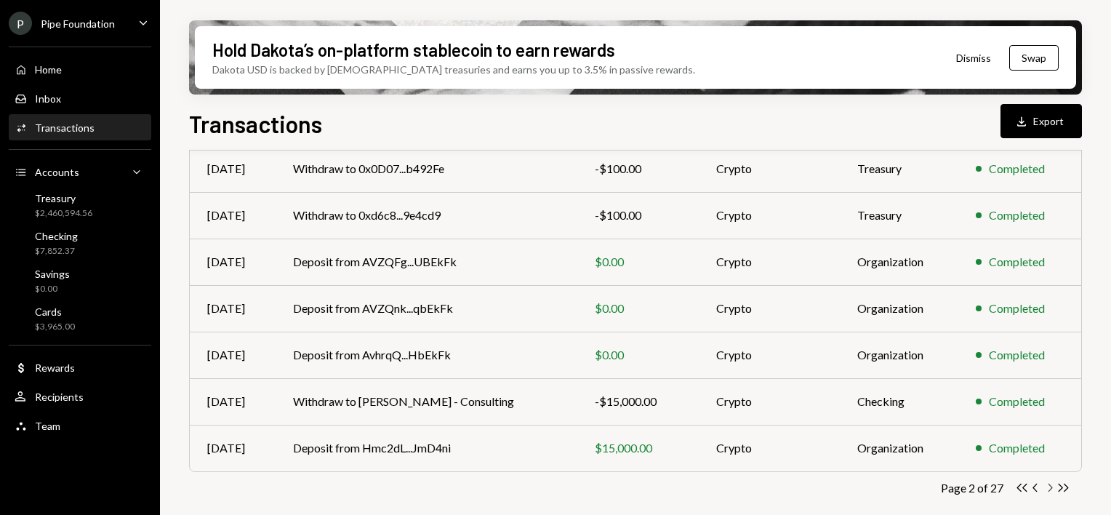
click at [1051, 486] on icon "Chevron Right" at bounding box center [1049, 487] width 14 height 14
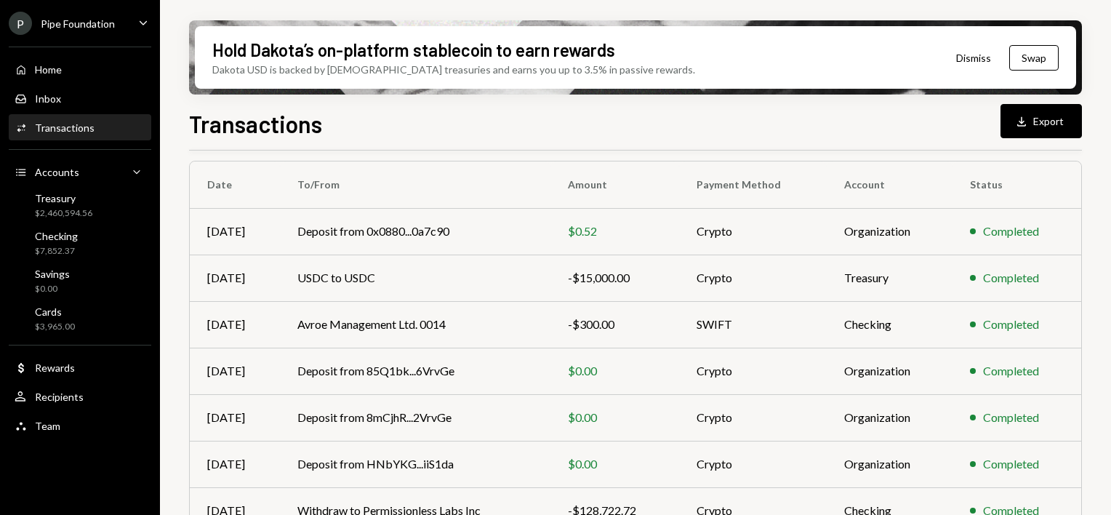
scroll to position [0, 0]
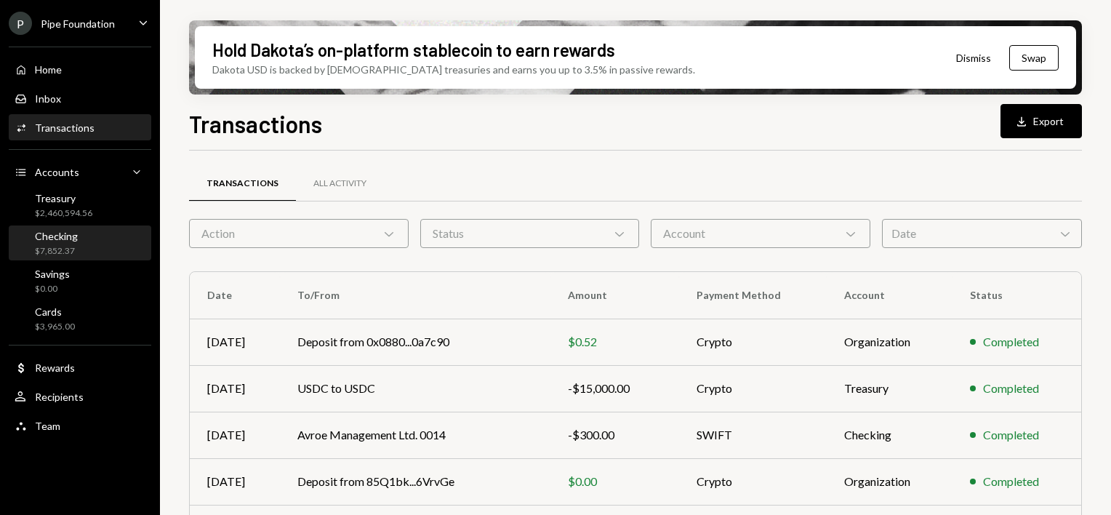
click at [98, 236] on div "Checking $7,852.37" at bounding box center [80, 244] width 131 height 28
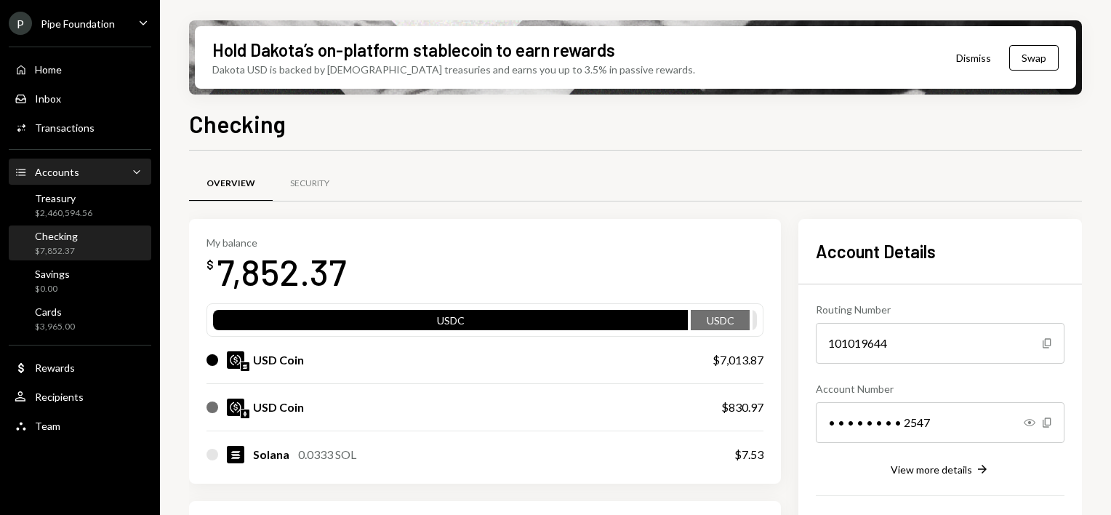
click at [58, 166] on div "Accounts" at bounding box center [57, 172] width 44 height 12
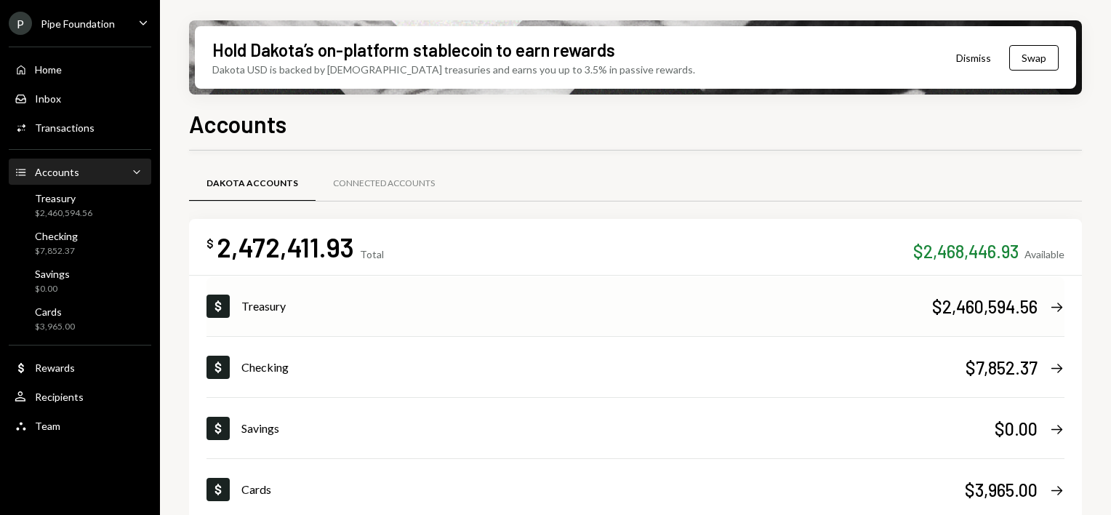
scroll to position [15, 0]
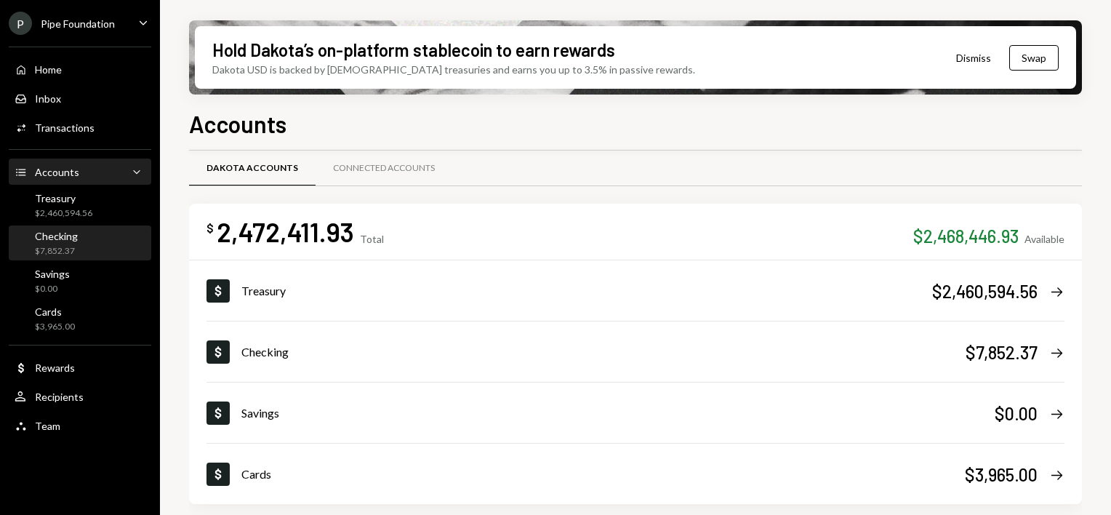
click at [62, 250] on div "$7,852.37" at bounding box center [56, 251] width 43 height 12
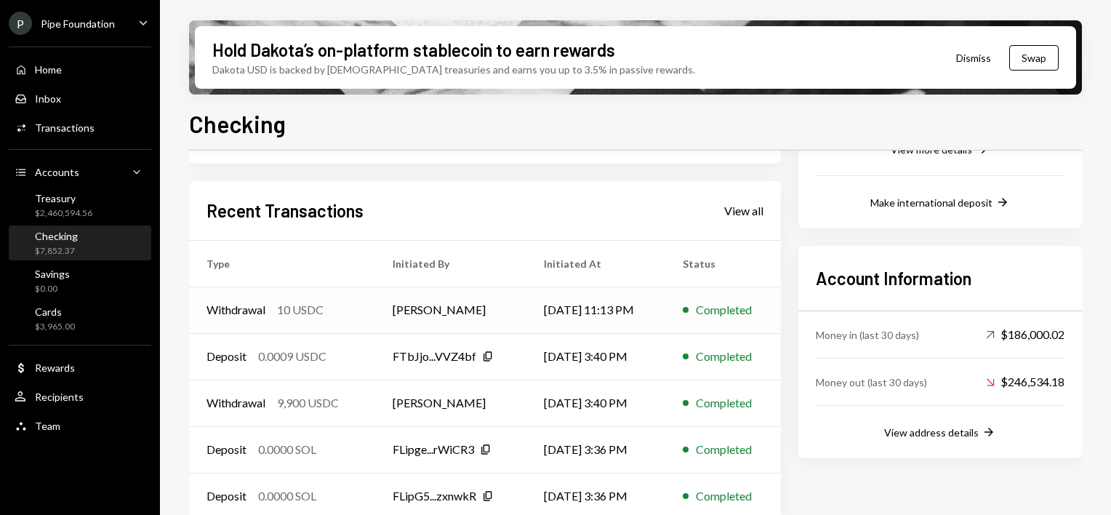
scroll to position [335, 0]
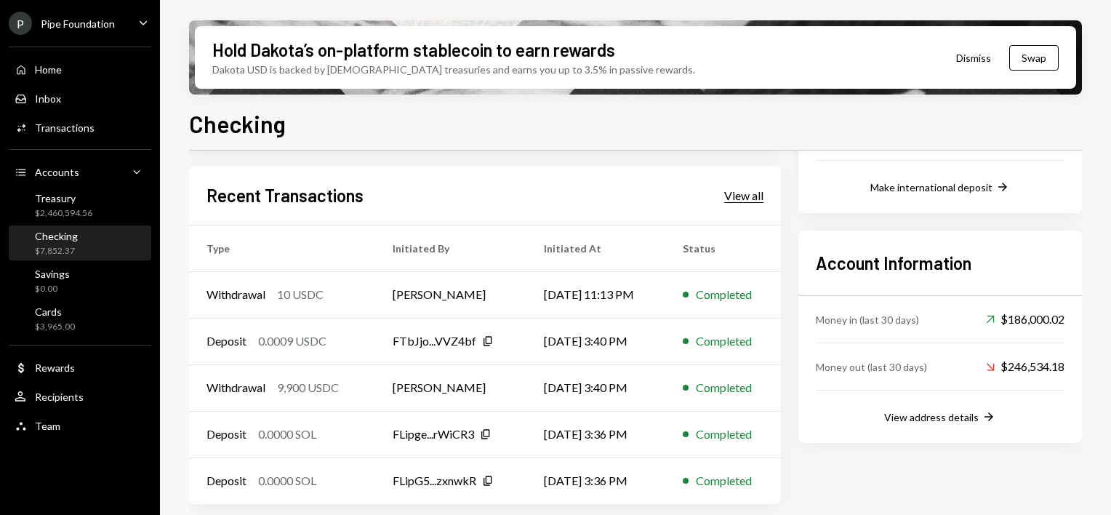
click at [741, 201] on div "View all" at bounding box center [743, 195] width 39 height 15
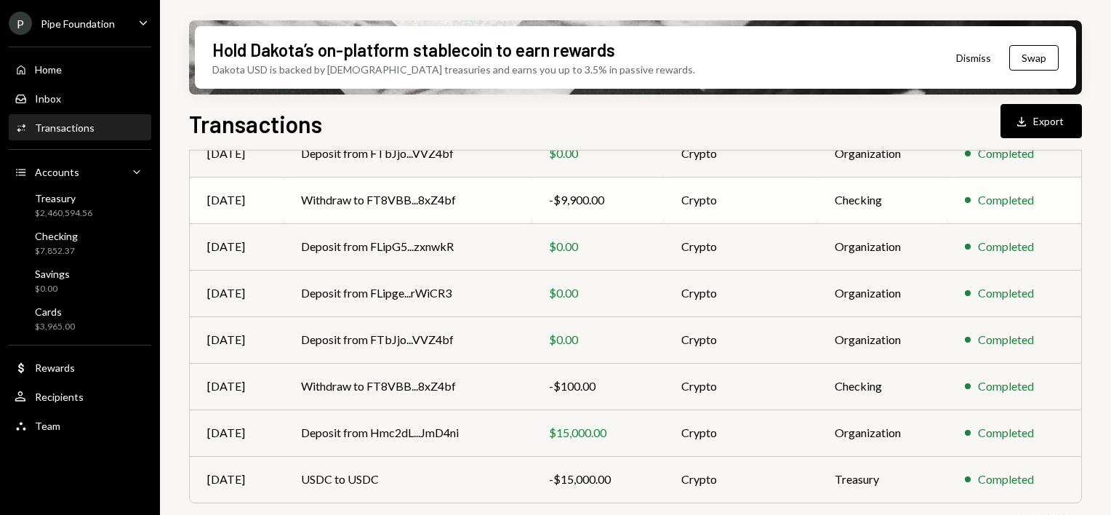
scroll to position [313, 0]
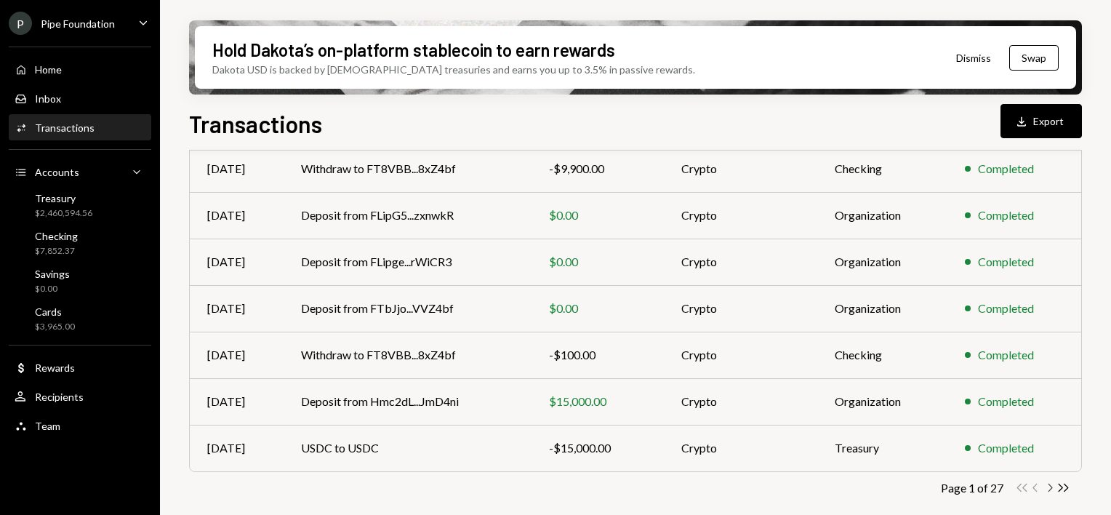
click at [1046, 488] on icon "Chevron Right" at bounding box center [1049, 487] width 14 height 14
